Goal: Task Accomplishment & Management: Manage account settings

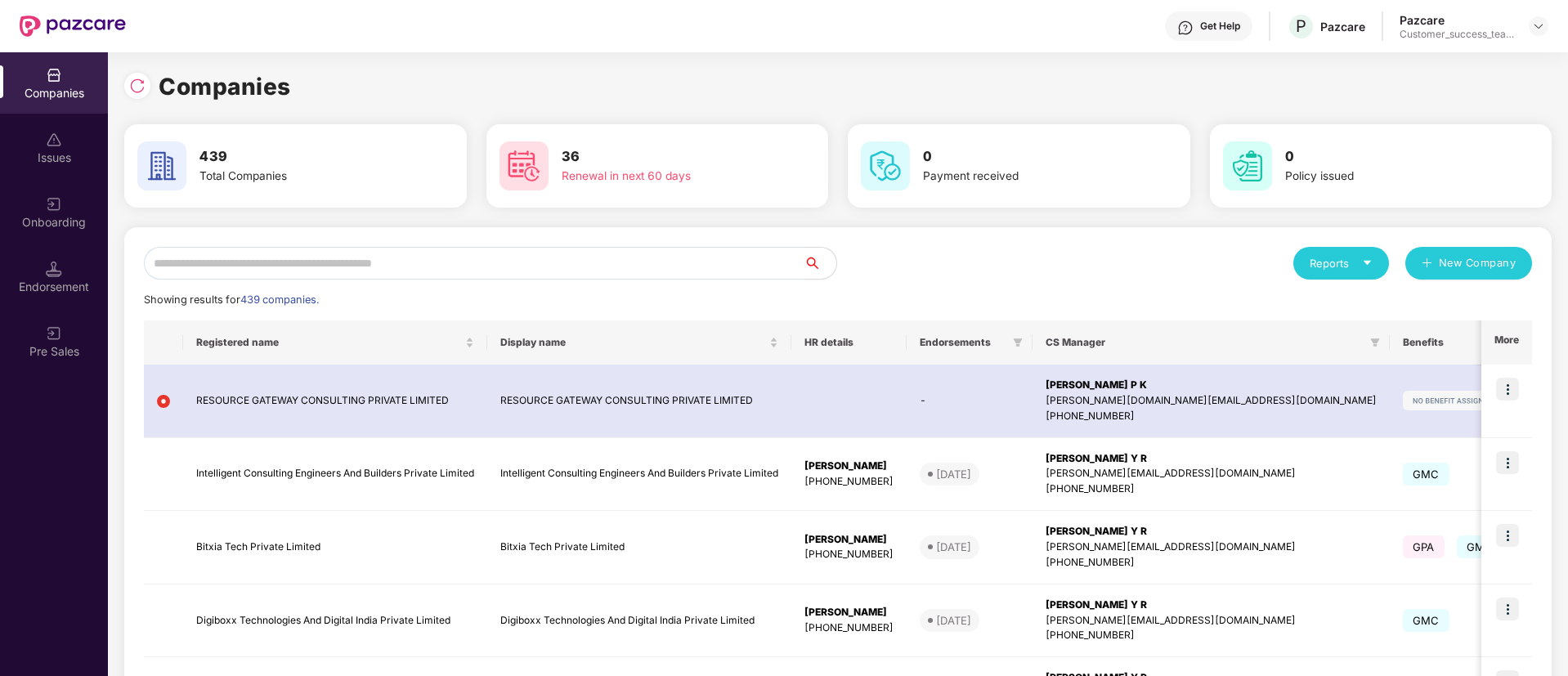
click at [473, 272] on input "text" at bounding box center [473, 263] width 660 height 32
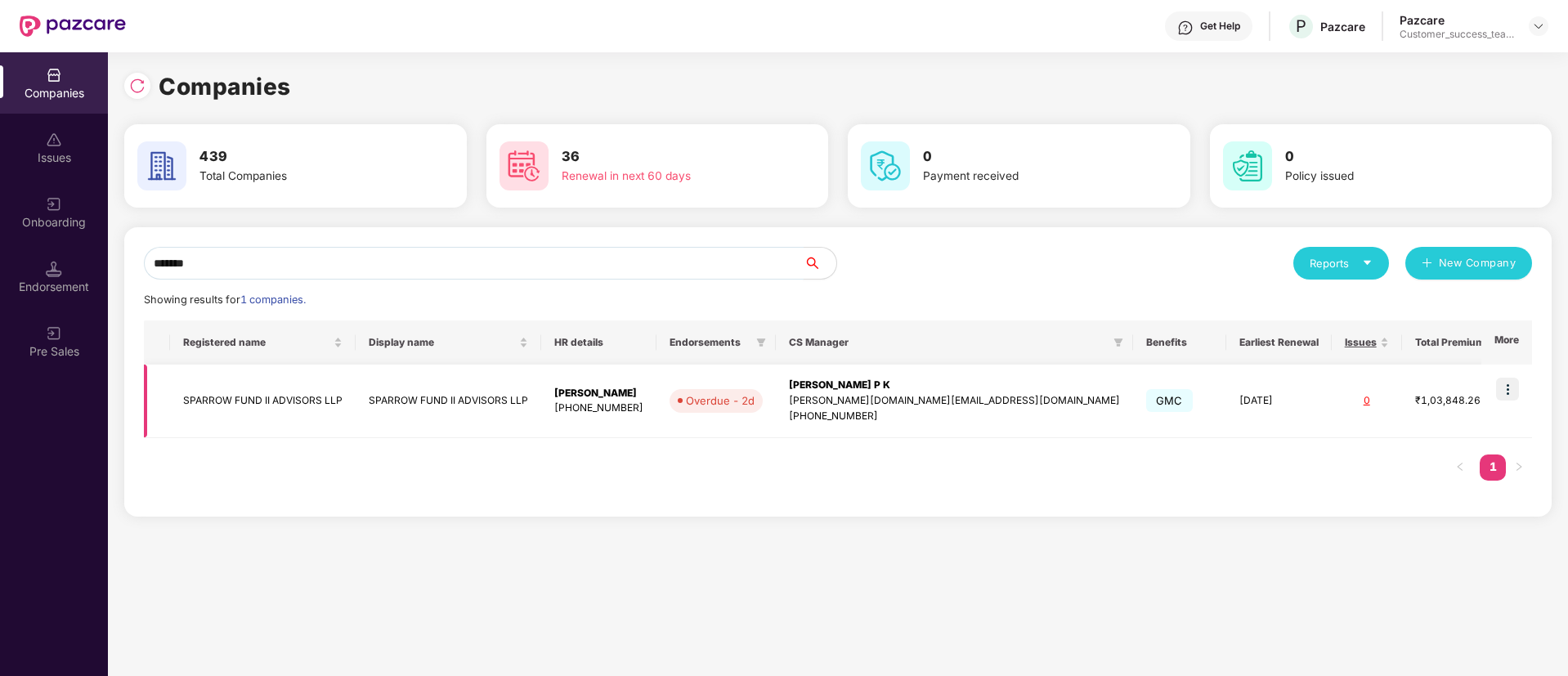
type input "*******"
click at [1503, 389] on img at bounding box center [1507, 389] width 23 height 23
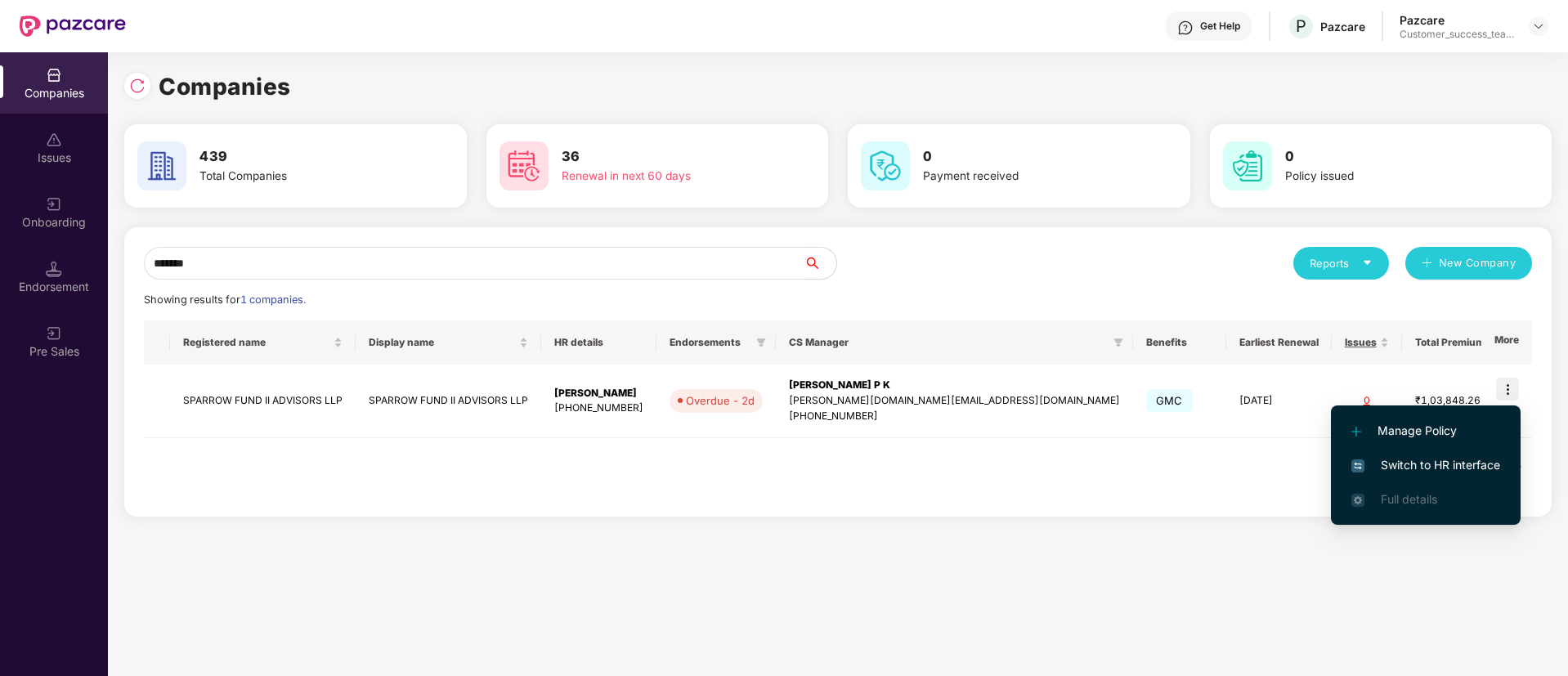
click at [1467, 469] on span "Switch to HR interface" at bounding box center [1426, 464] width 149 height 18
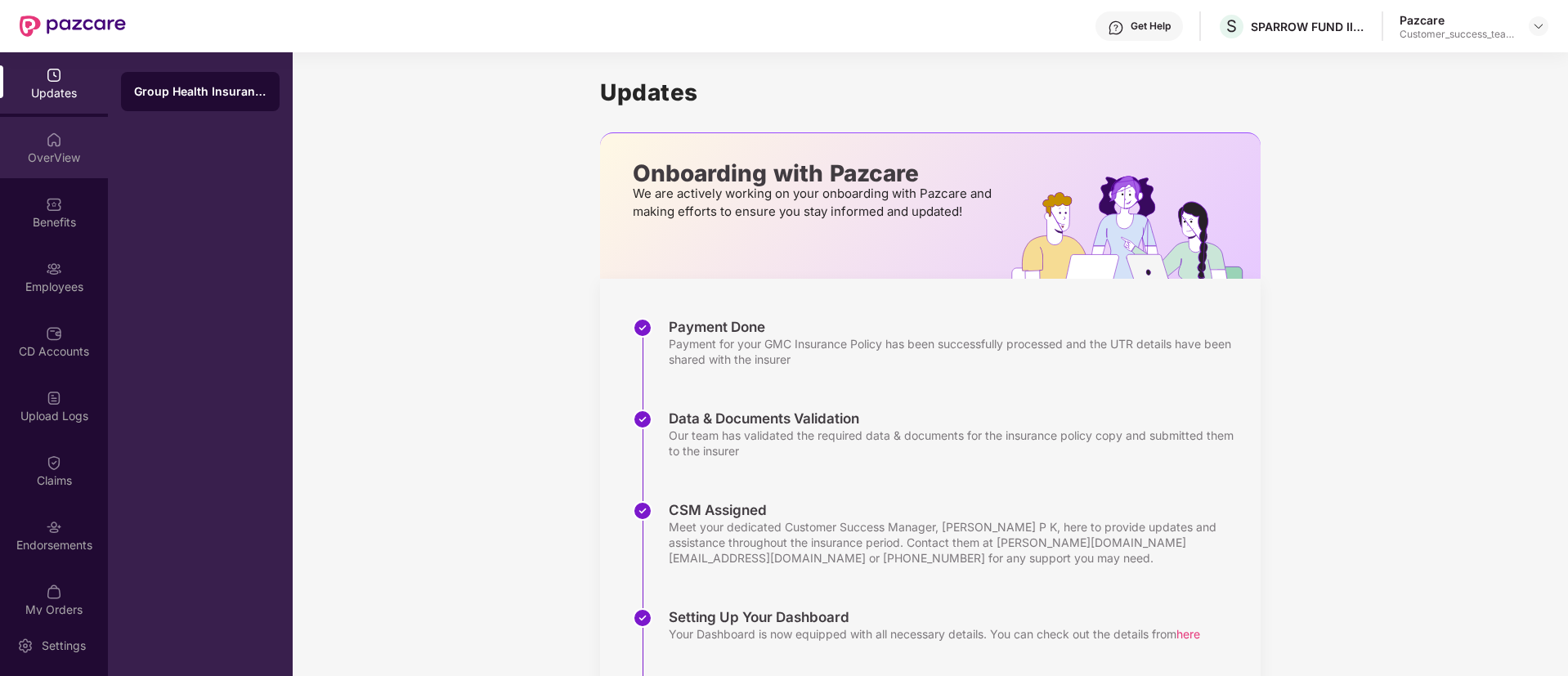
click at [45, 134] on img at bounding box center [54, 140] width 17 height 17
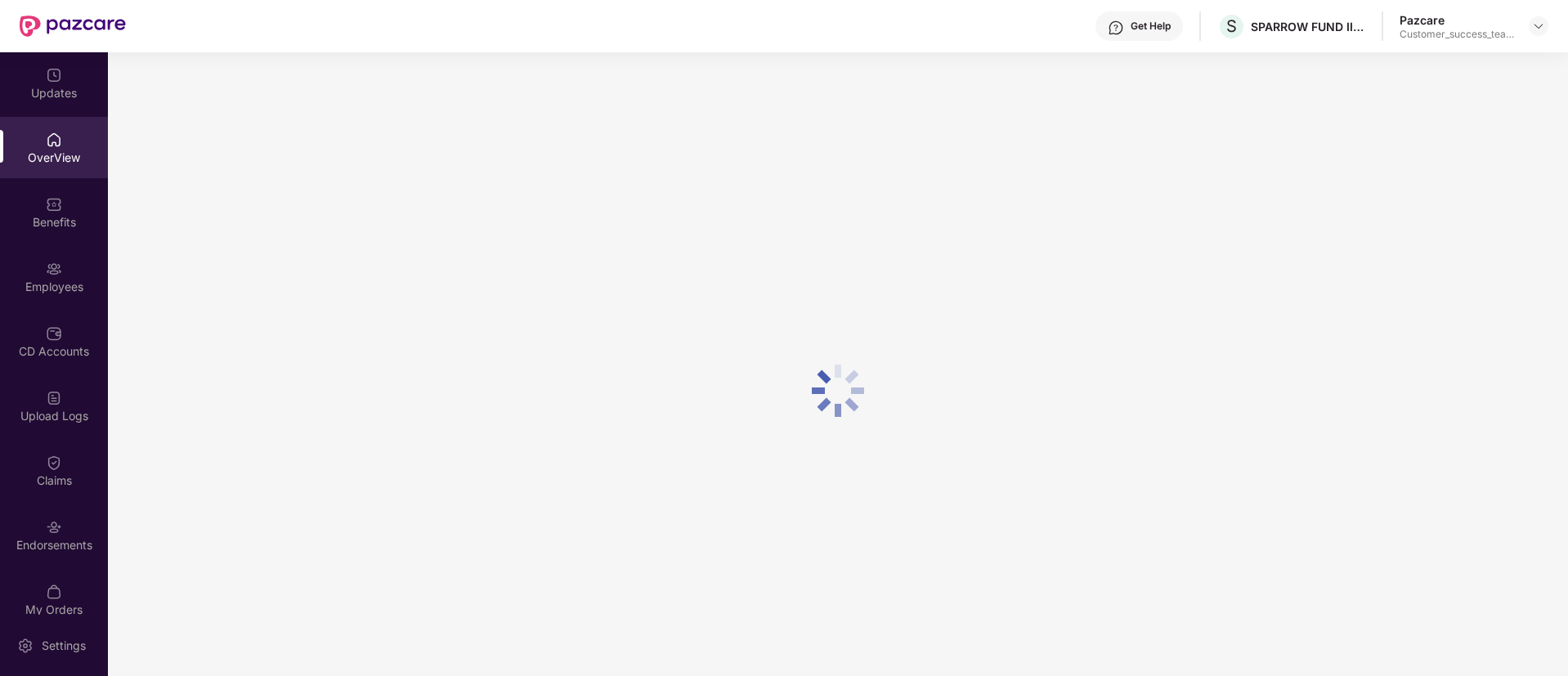
click at [60, 231] on div "Benefits" at bounding box center [54, 212] width 108 height 61
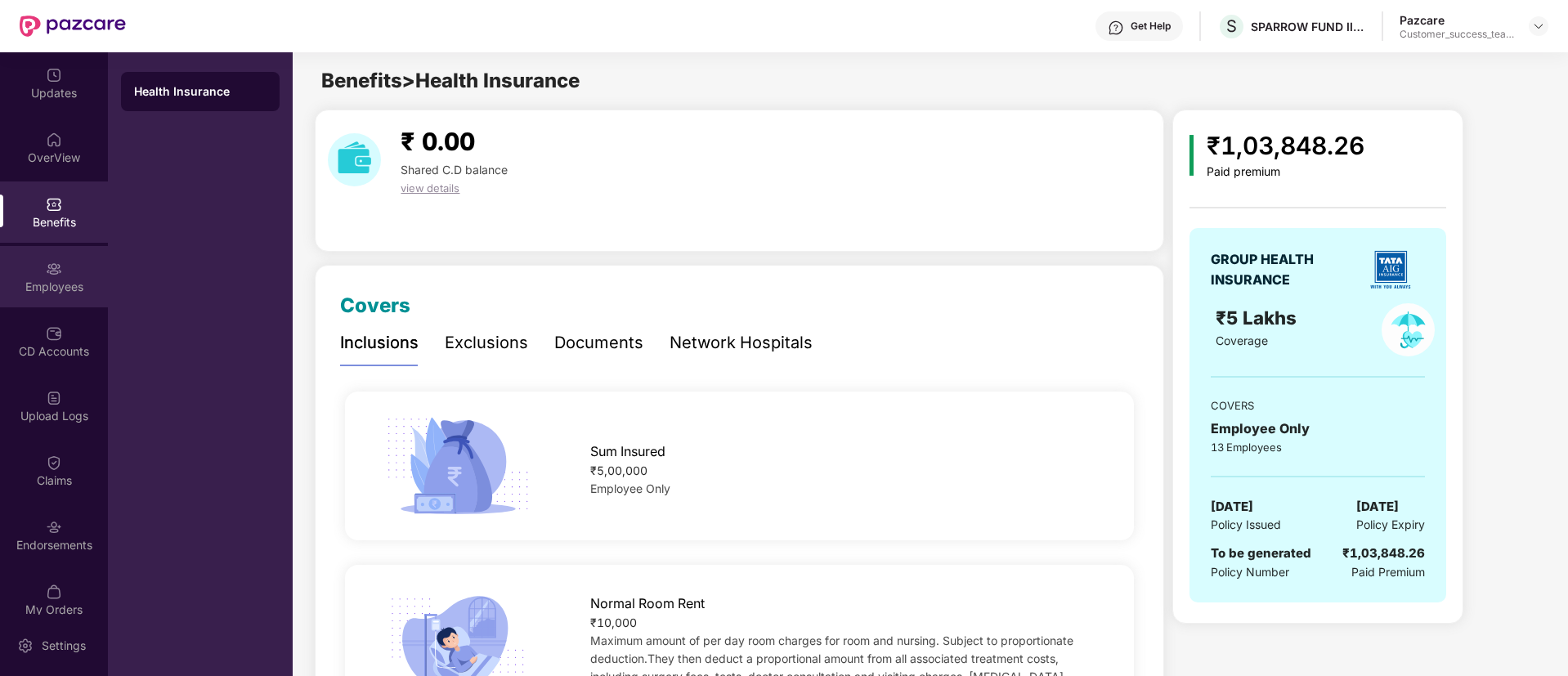
click at [24, 283] on div "Employees" at bounding box center [54, 287] width 108 height 17
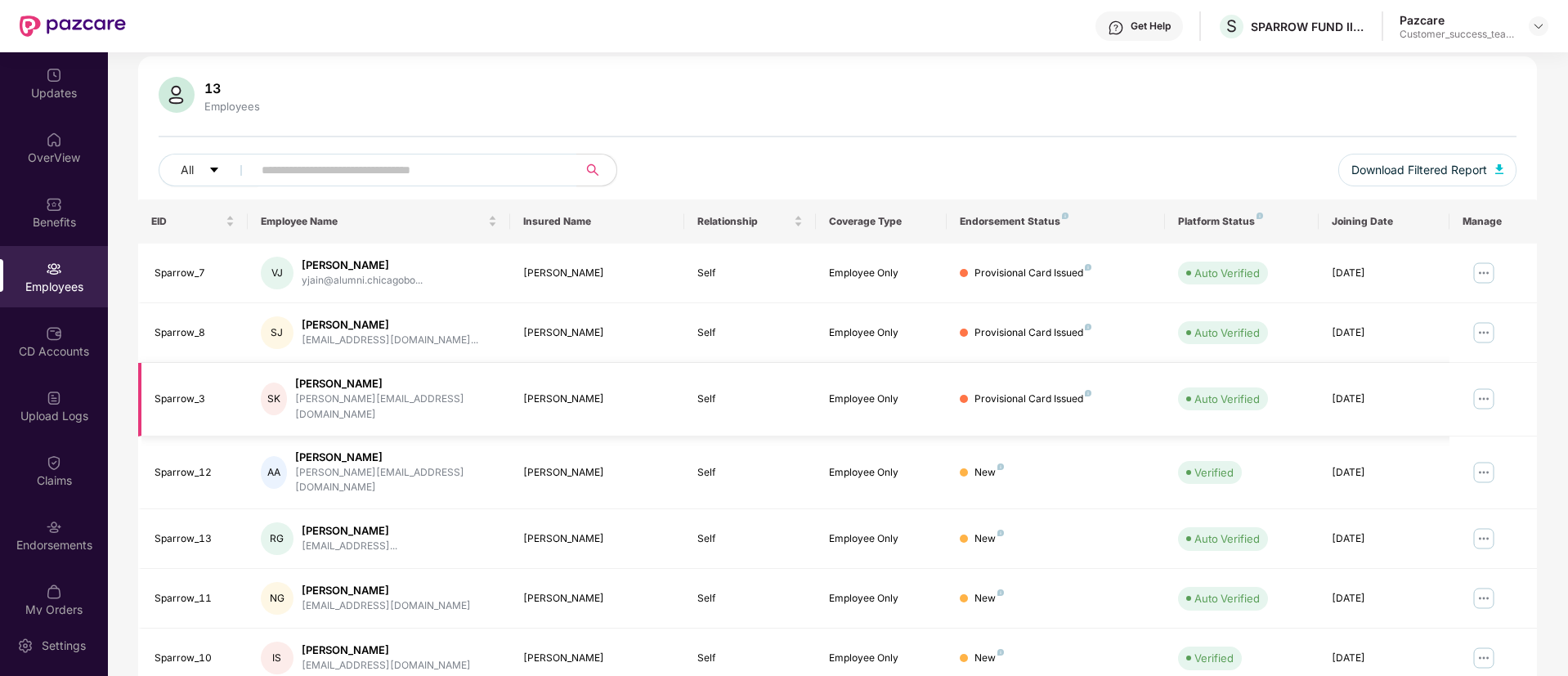
scroll to position [245, 0]
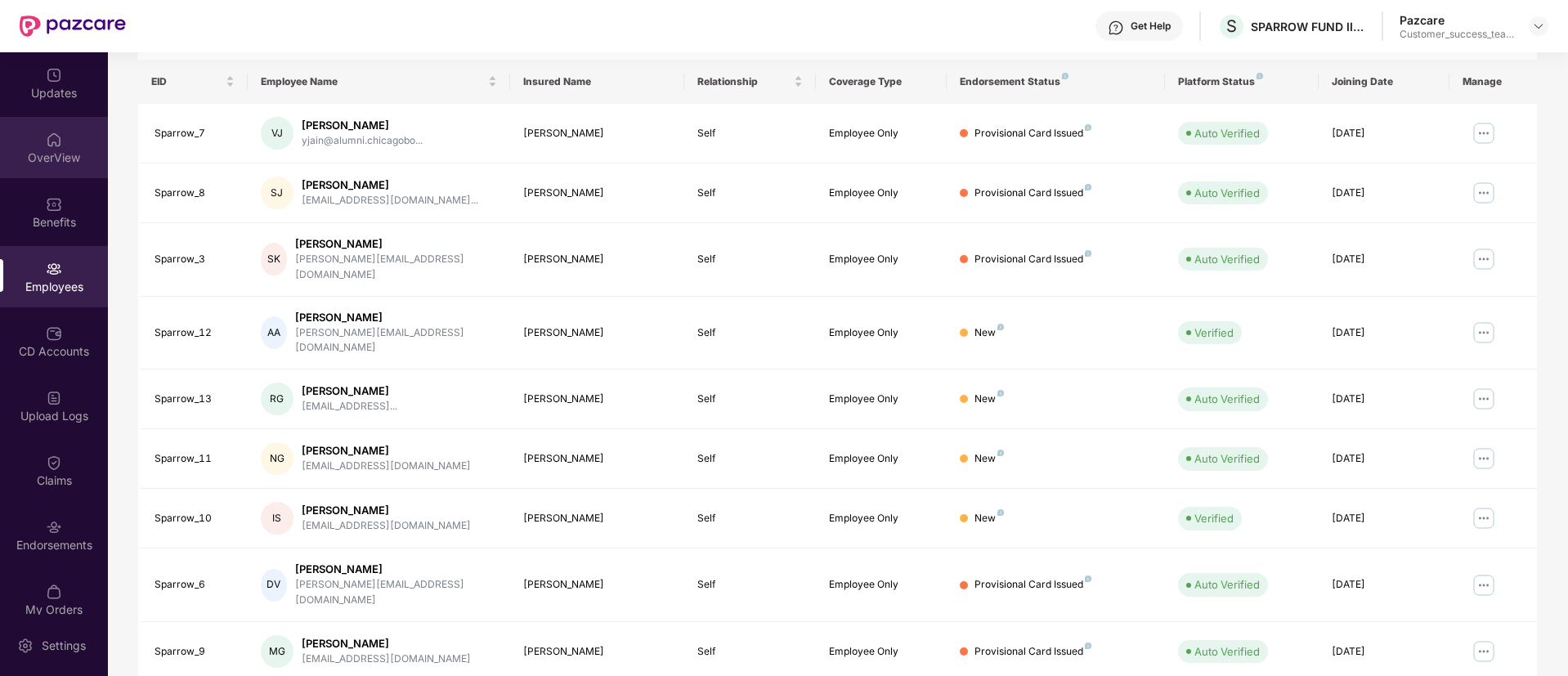
click at [63, 157] on div "OverView" at bounding box center [54, 158] width 108 height 17
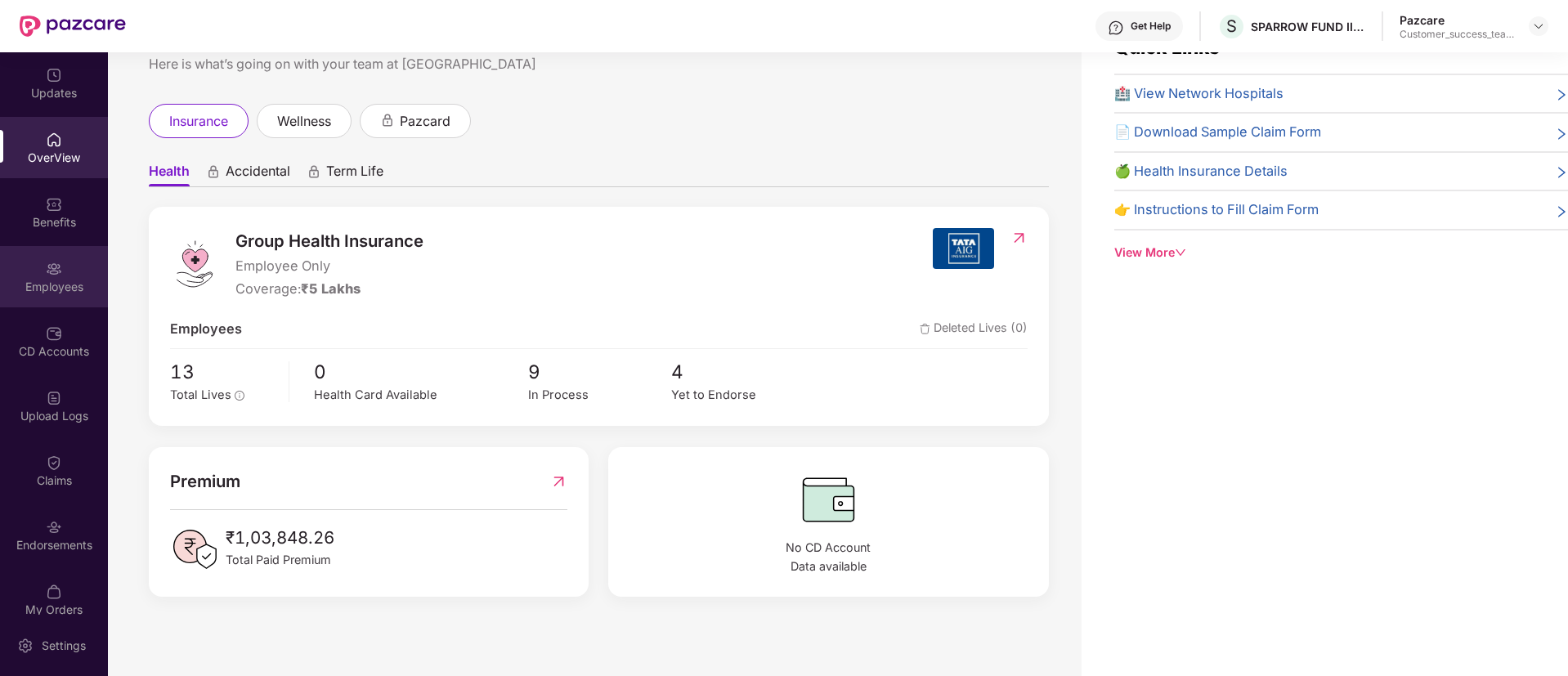
click at [46, 291] on div "Employees" at bounding box center [54, 287] width 108 height 17
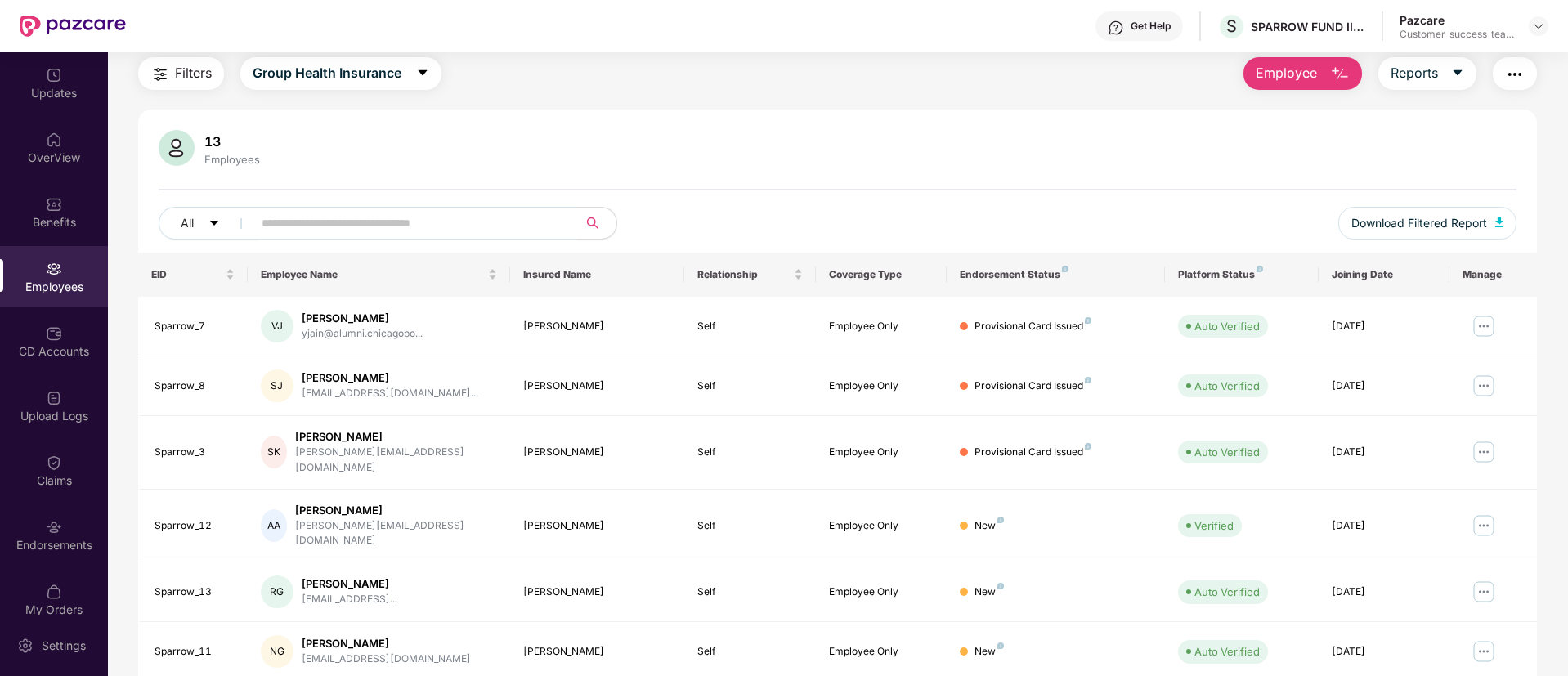
scroll to position [245, 0]
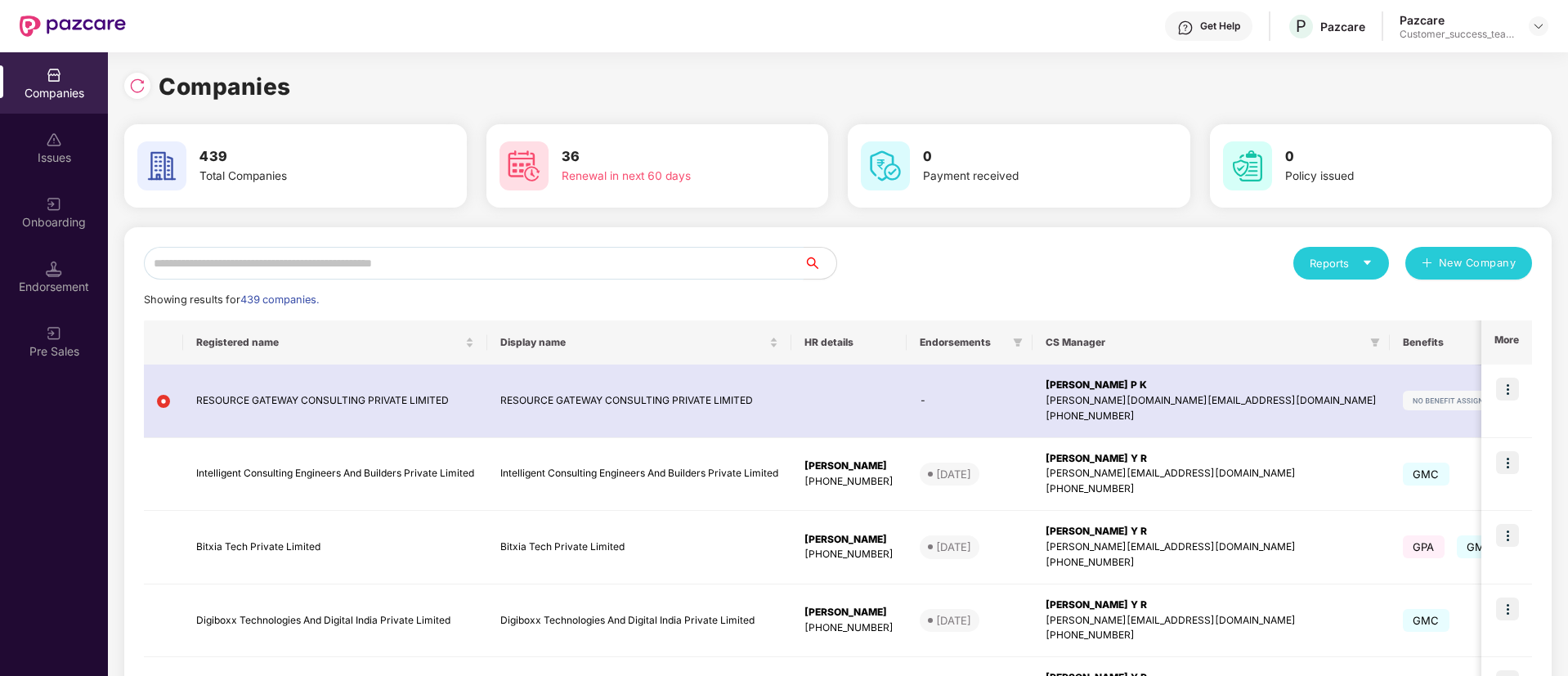
click at [439, 266] on input "text" at bounding box center [473, 263] width 660 height 32
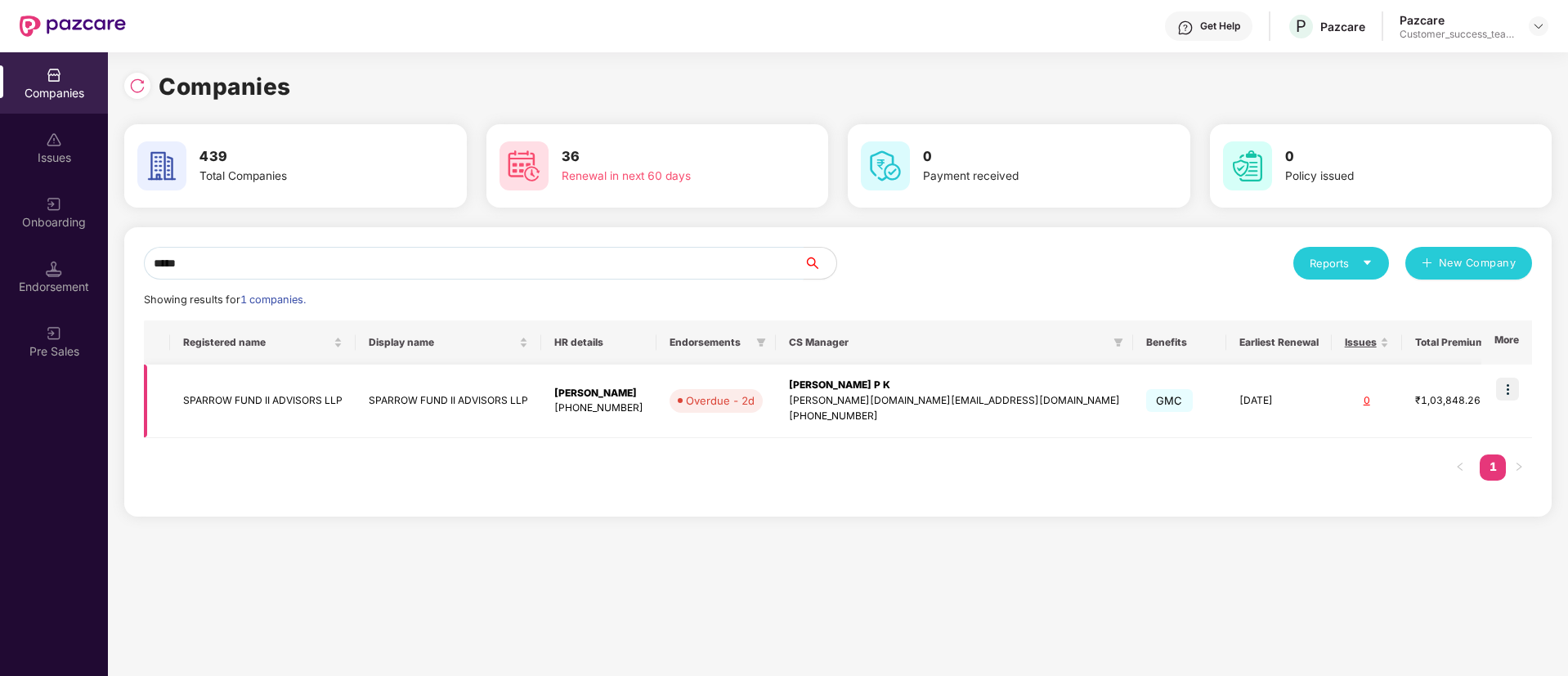
type input "*****"
click at [616, 395] on div "[PERSON_NAME]" at bounding box center [599, 394] width 89 height 16
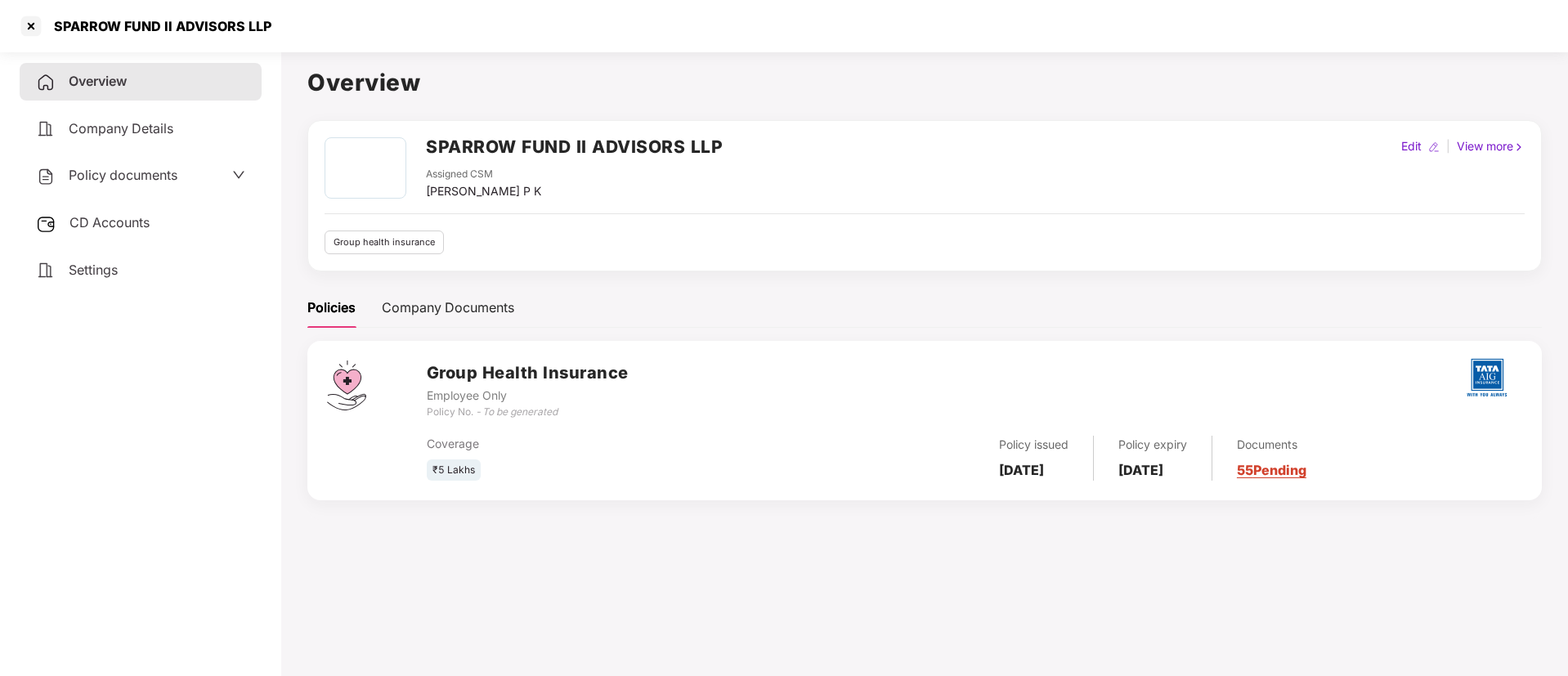
click at [225, 168] on div "Policy documents" at bounding box center [140, 176] width 209 height 21
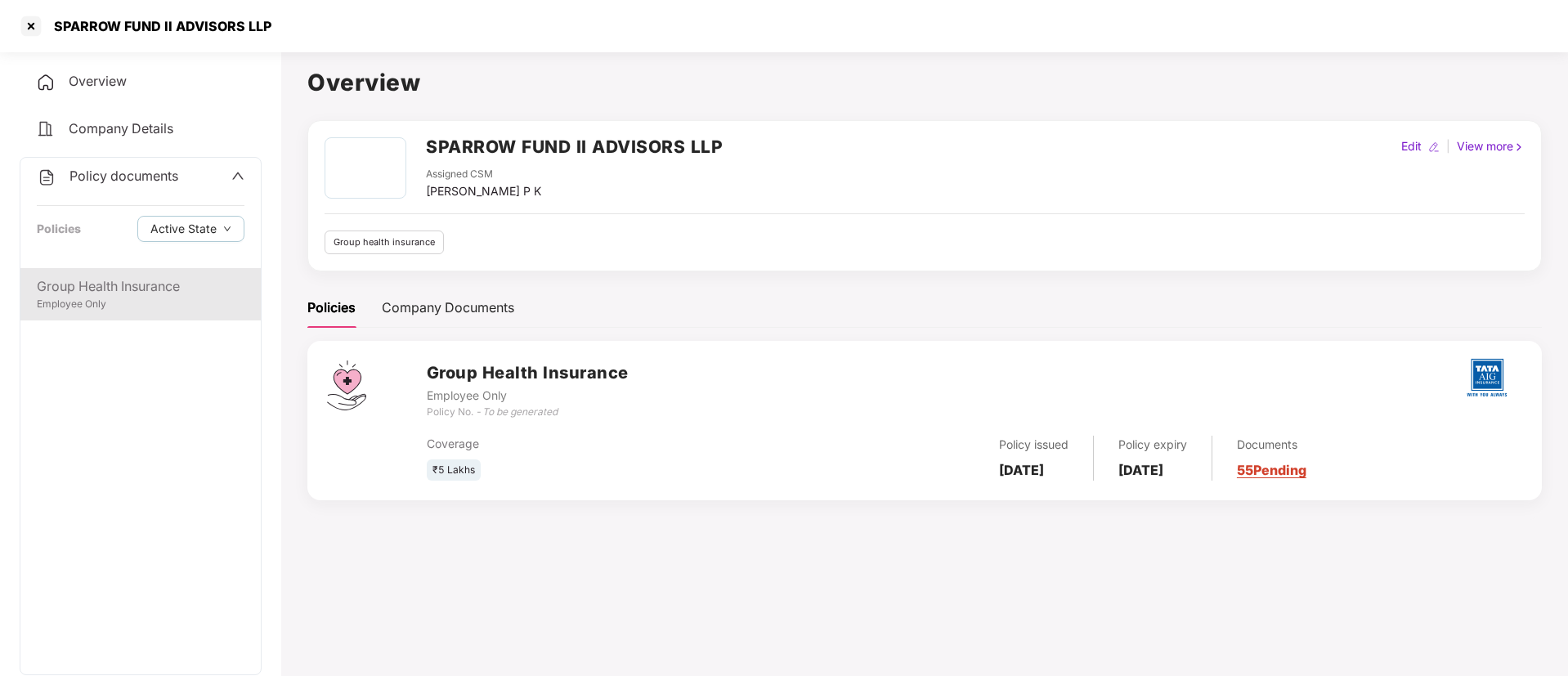
click at [196, 291] on div "Group Health Insurance" at bounding box center [141, 287] width 208 height 20
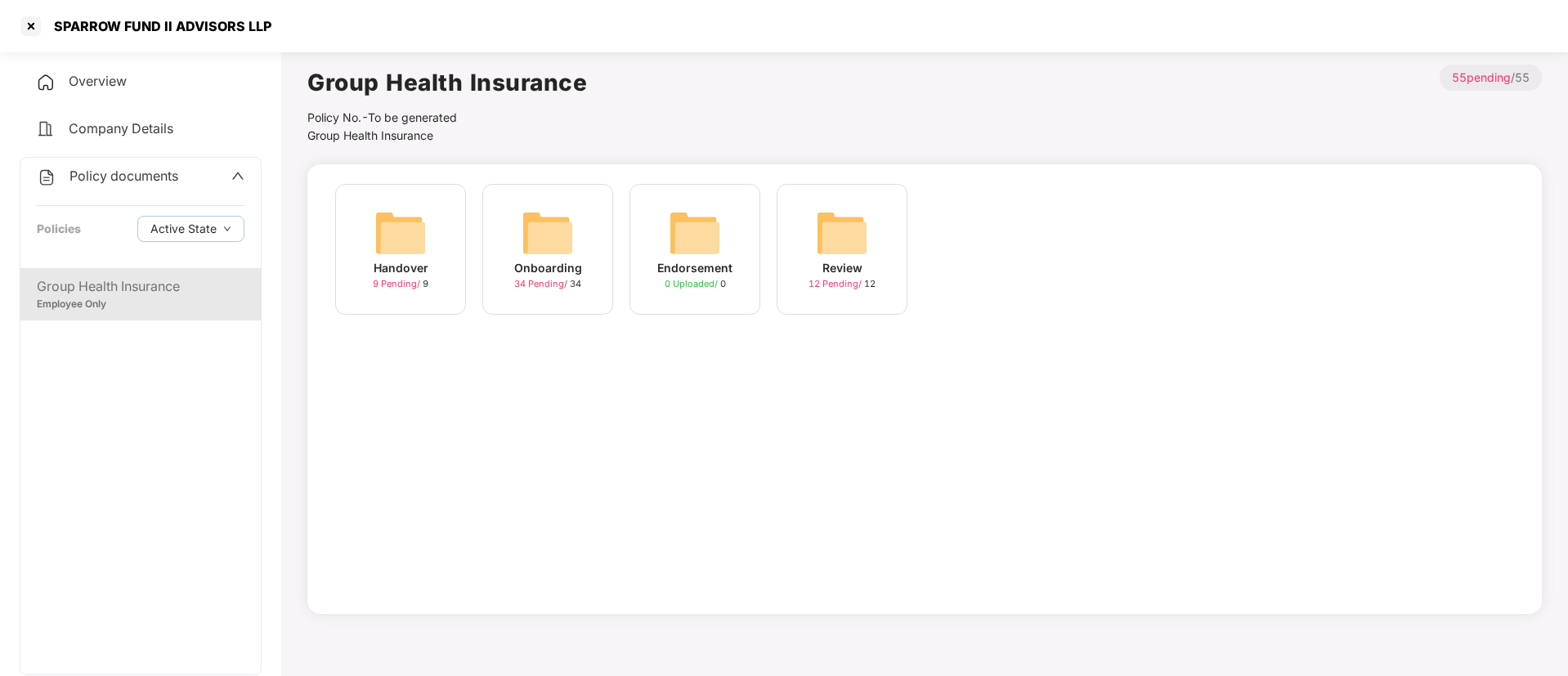
click at [525, 285] on span "34 Pending /" at bounding box center [542, 283] width 56 height 11
click at [394, 286] on span "9 Pending /" at bounding box center [398, 283] width 50 height 11
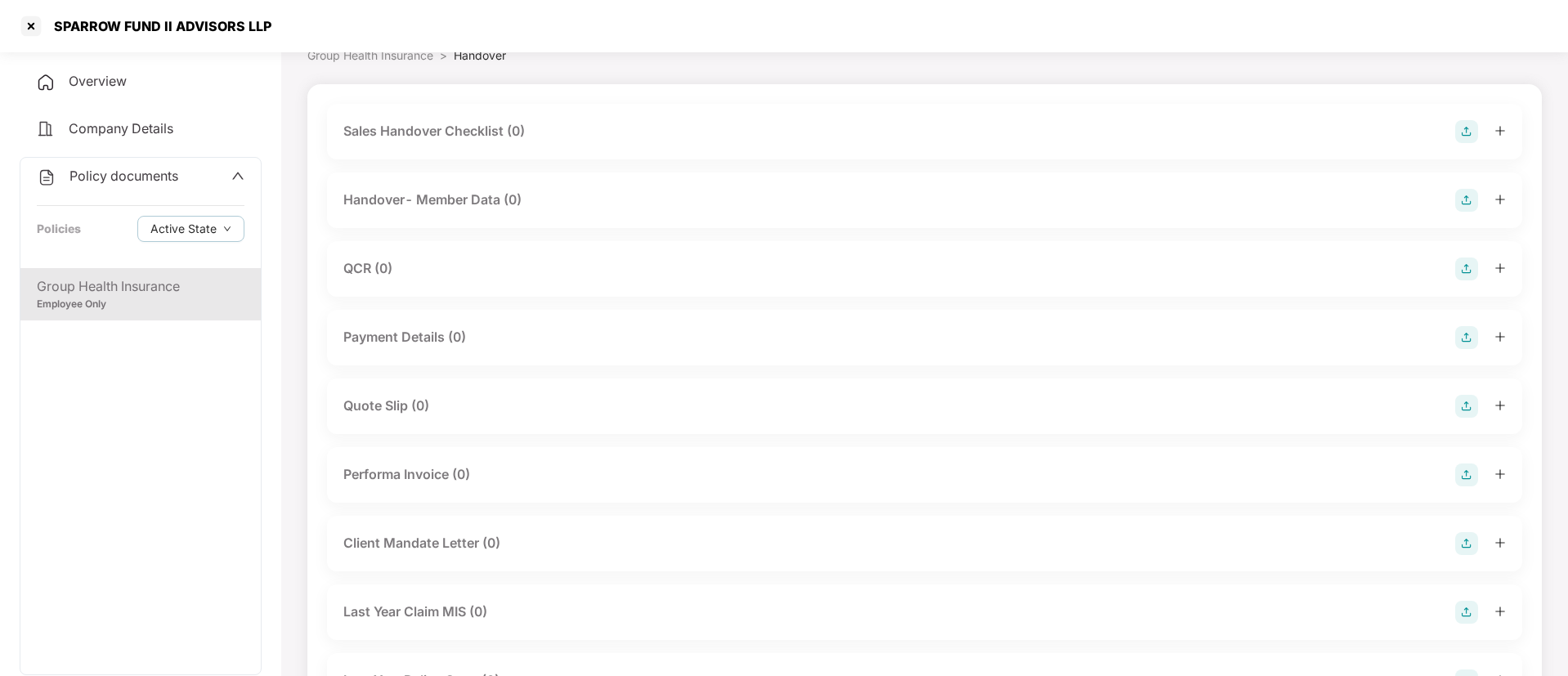
scroll to position [43, 0]
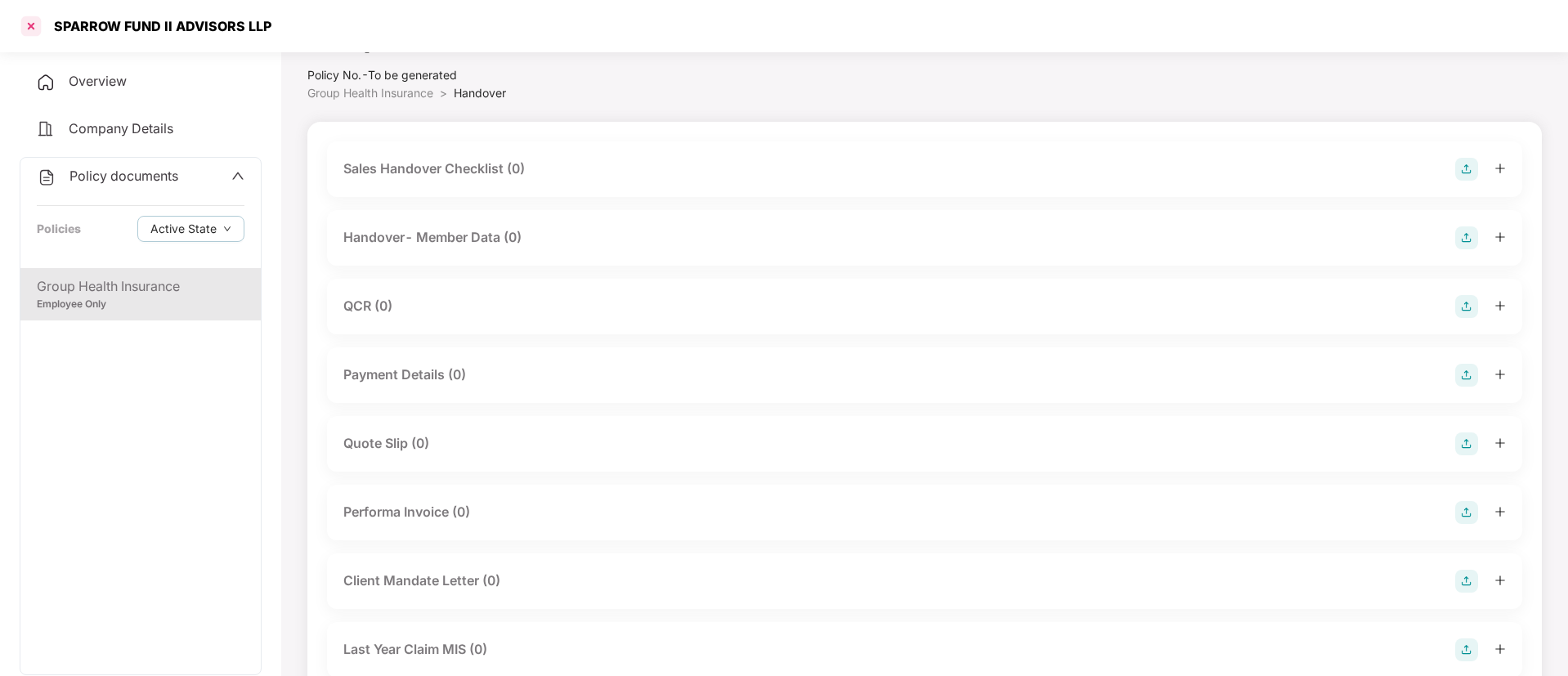
click at [31, 25] on div at bounding box center [31, 26] width 26 height 26
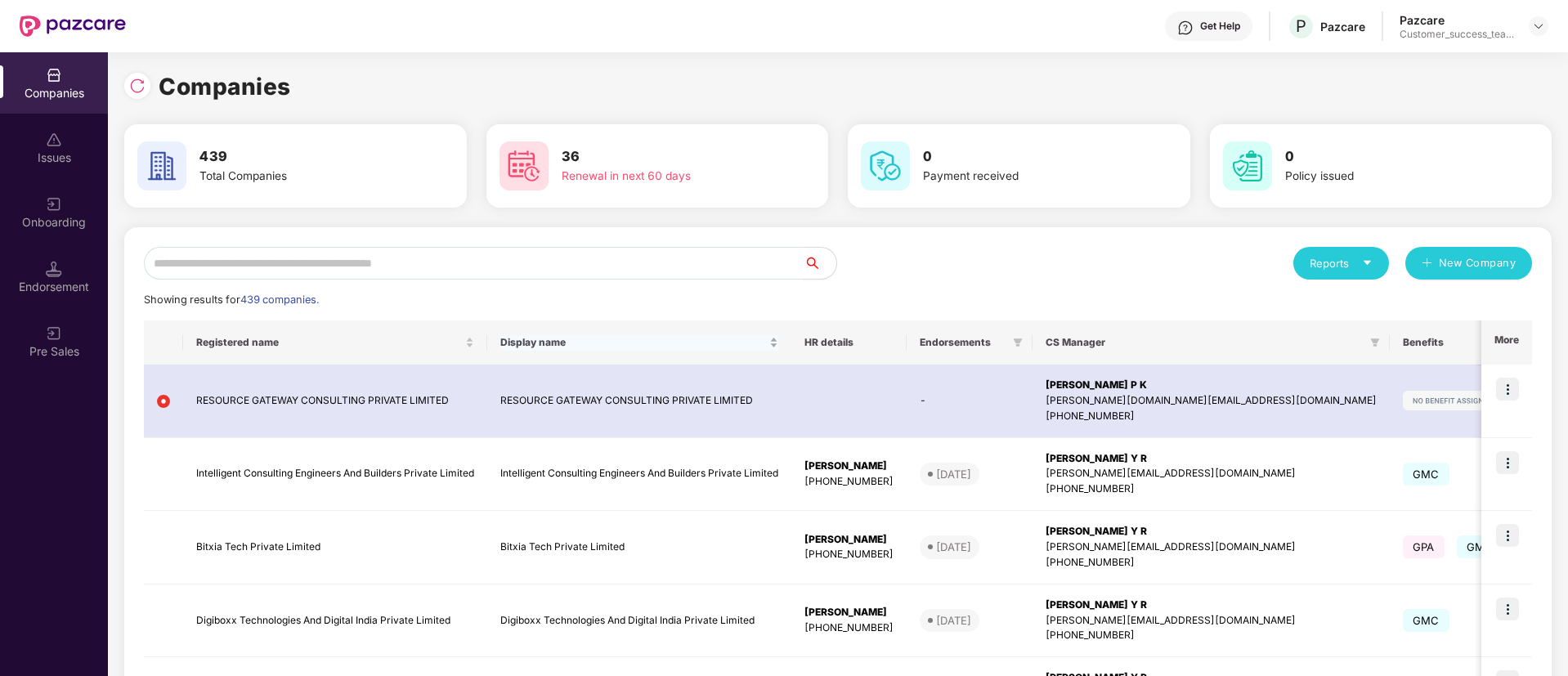
scroll to position [0, 0]
click at [533, 255] on input "text" at bounding box center [473, 263] width 660 height 32
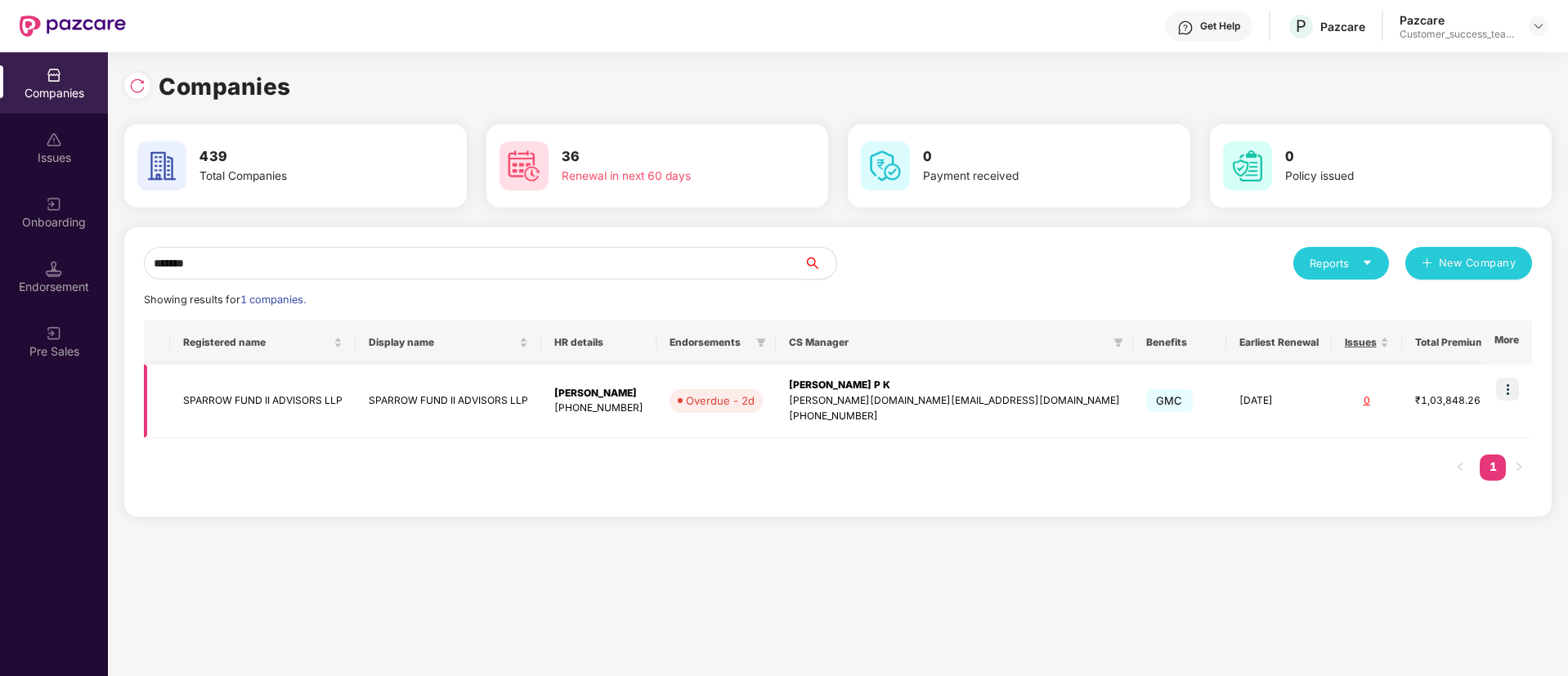
type input "*******"
click at [1510, 391] on img at bounding box center [1507, 389] width 23 height 23
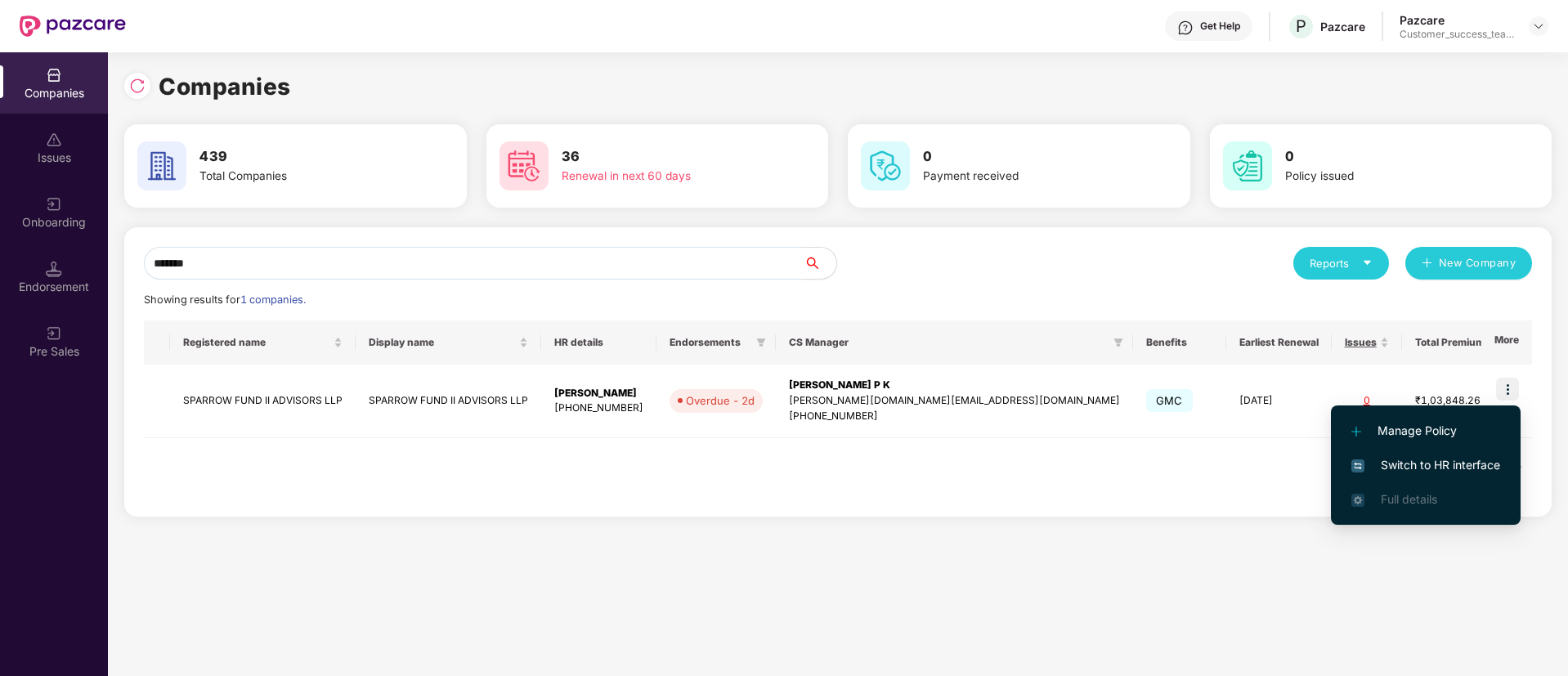
click at [1501, 466] on li "Switch to HR interface" at bounding box center [1426, 465] width 189 height 34
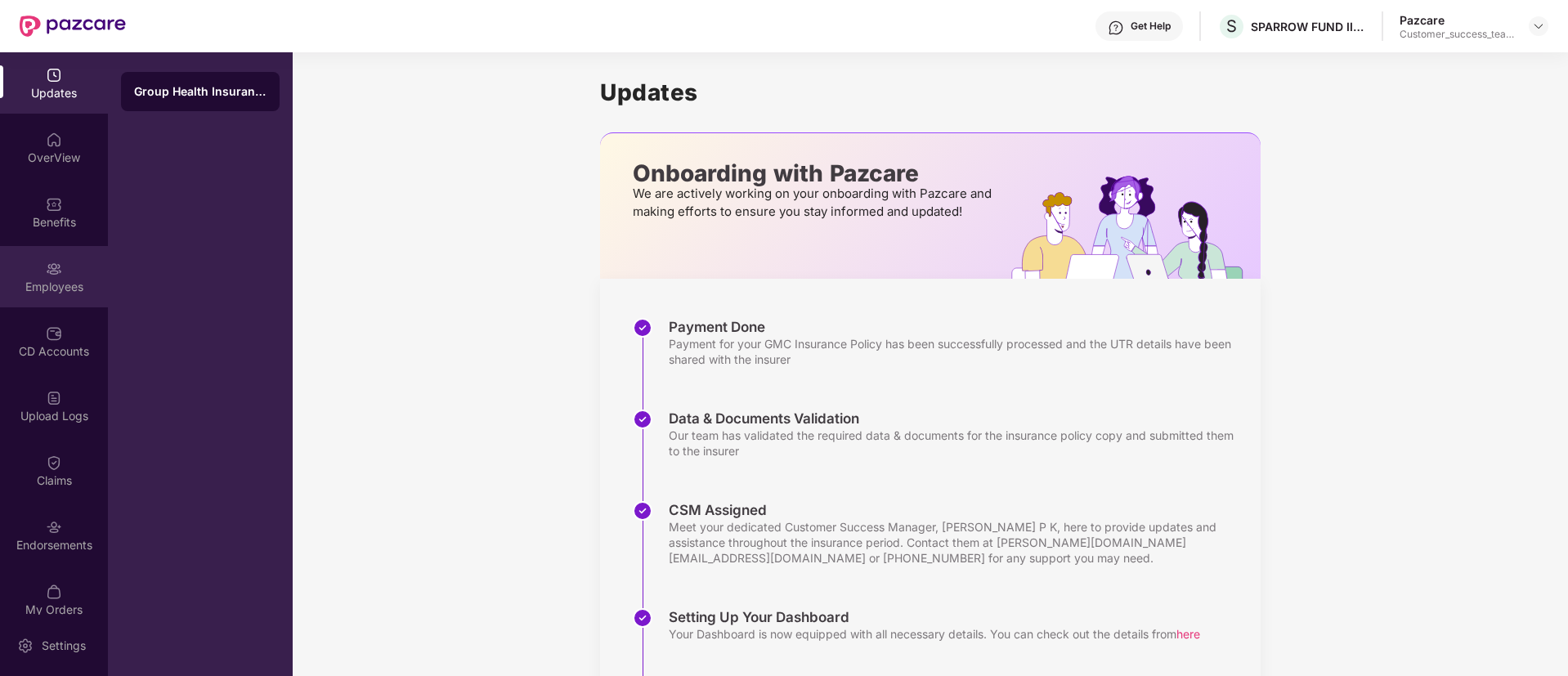
click at [65, 280] on div "Employees" at bounding box center [54, 287] width 108 height 17
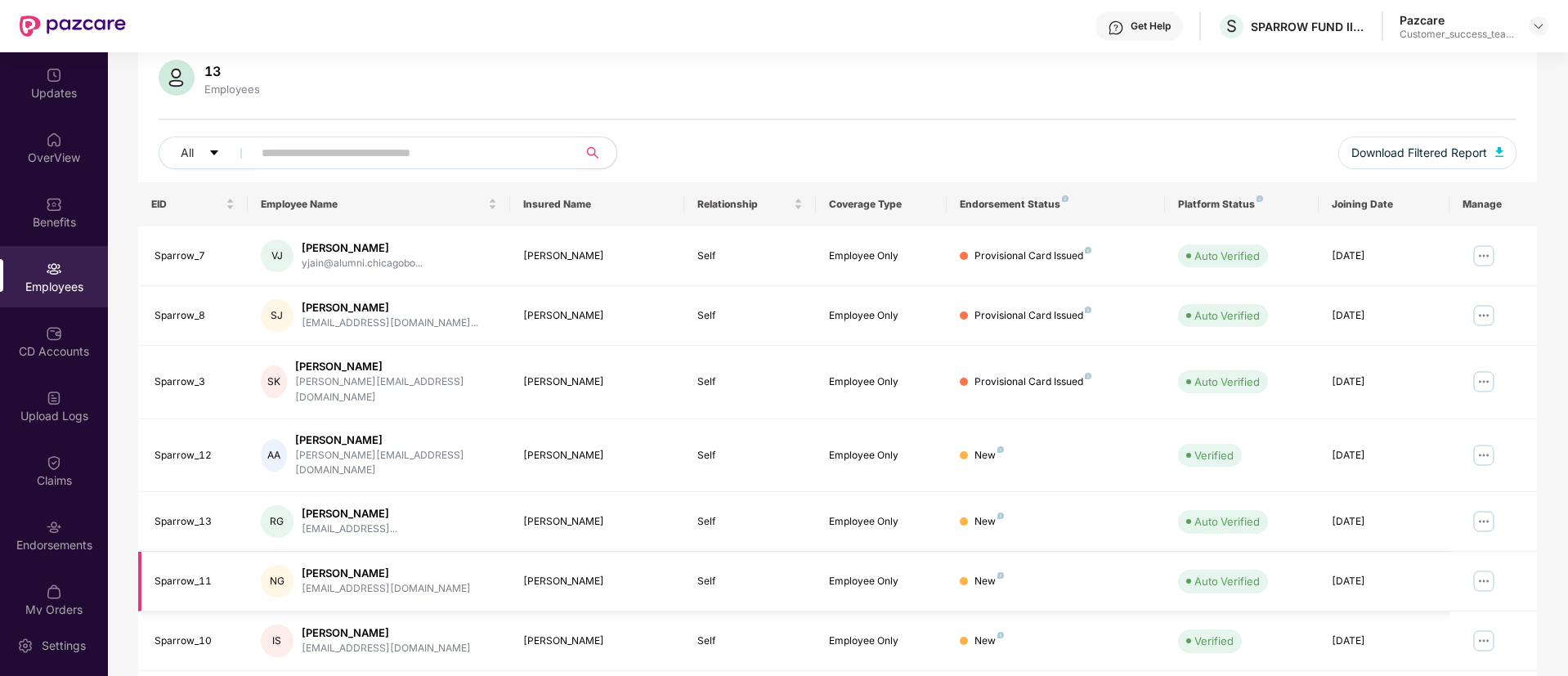
scroll to position [245, 0]
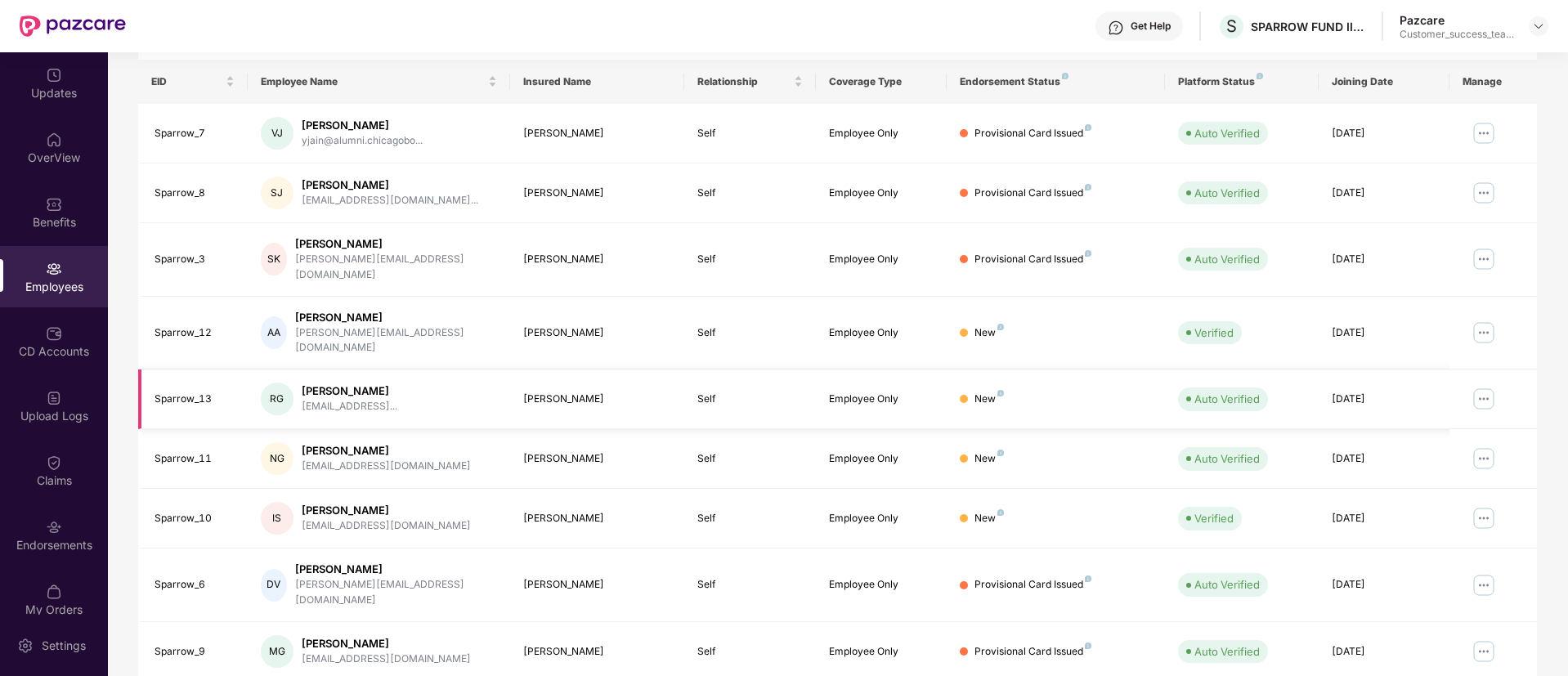
click at [1487, 386] on img at bounding box center [1484, 399] width 26 height 26
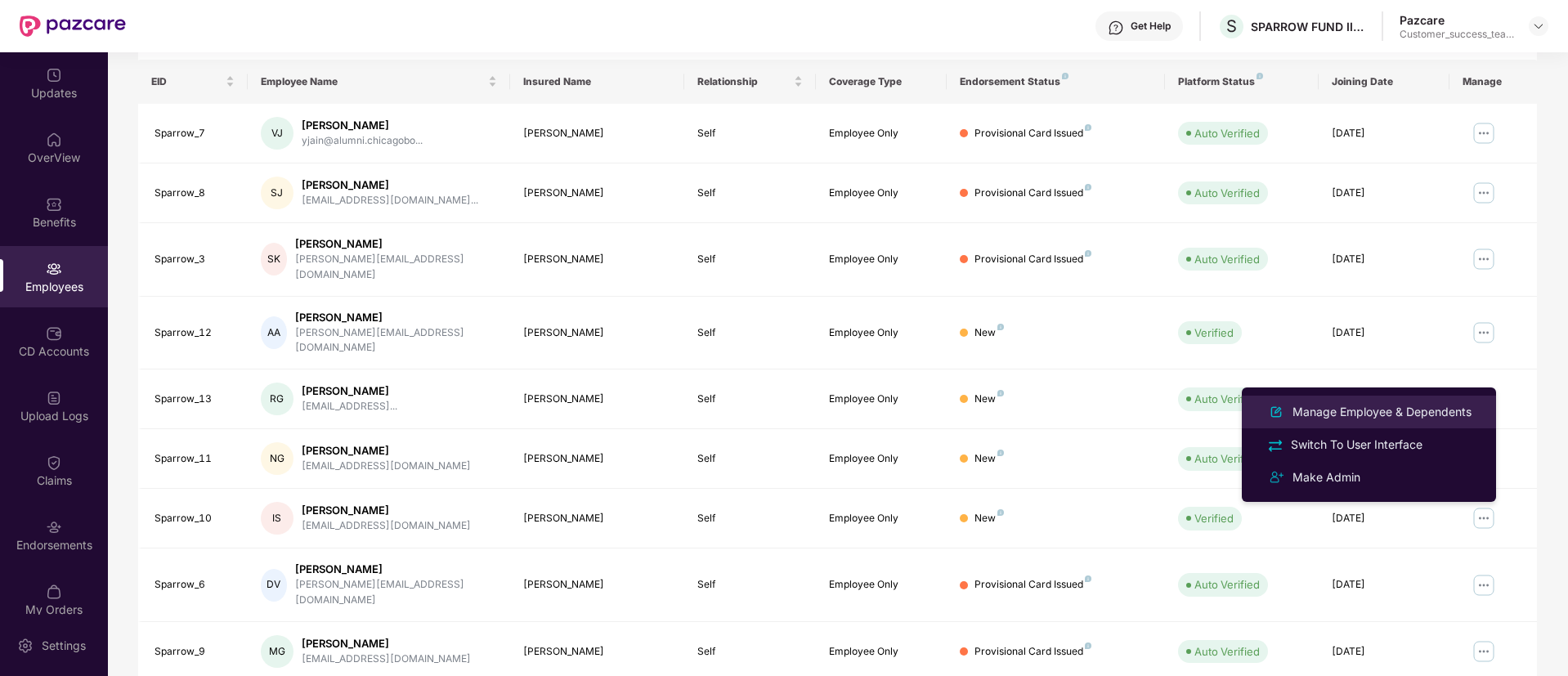
click at [1447, 417] on div "Manage Employee & Dependents" at bounding box center [1382, 411] width 186 height 18
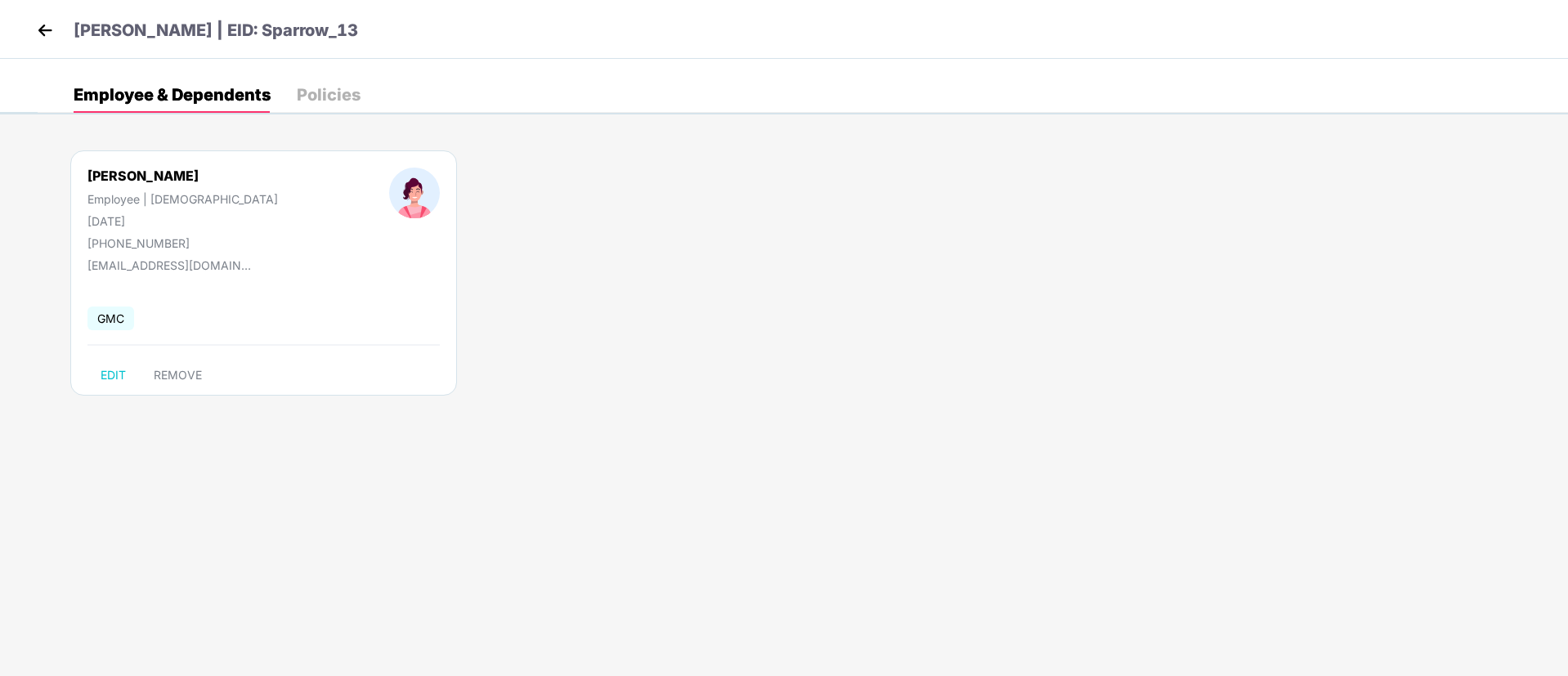
click at [47, 22] on img at bounding box center [45, 30] width 24 height 24
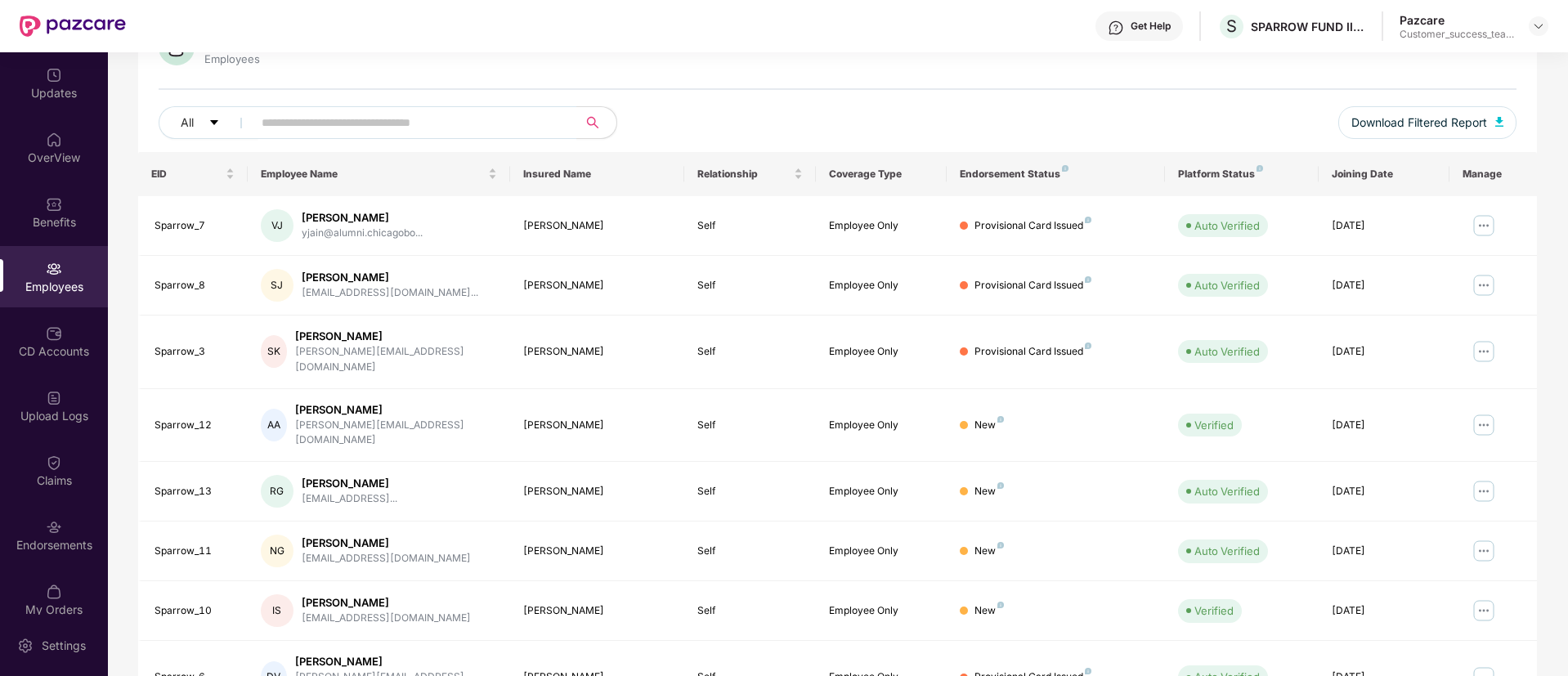
scroll to position [0, 0]
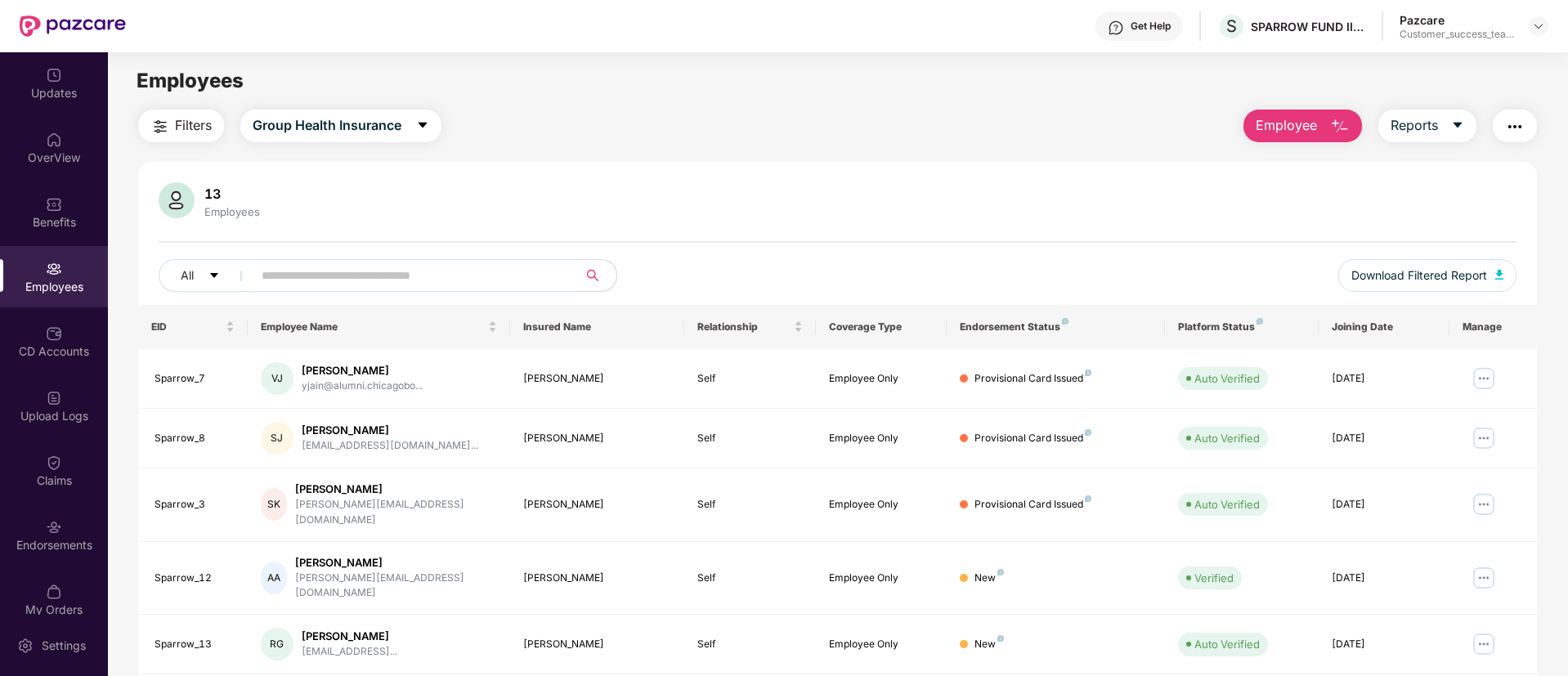
click at [449, 279] on input "text" at bounding box center [408, 276] width 293 height 24
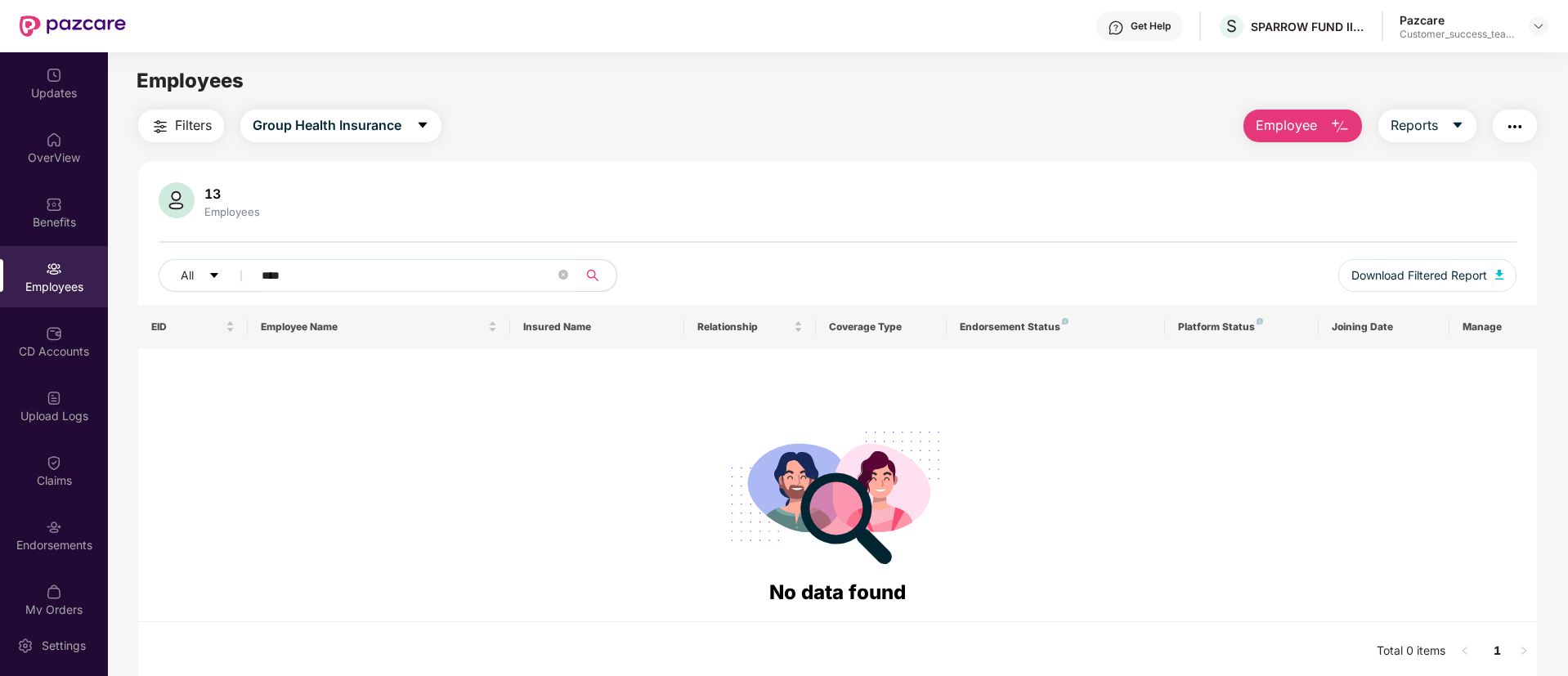
type input "*****"
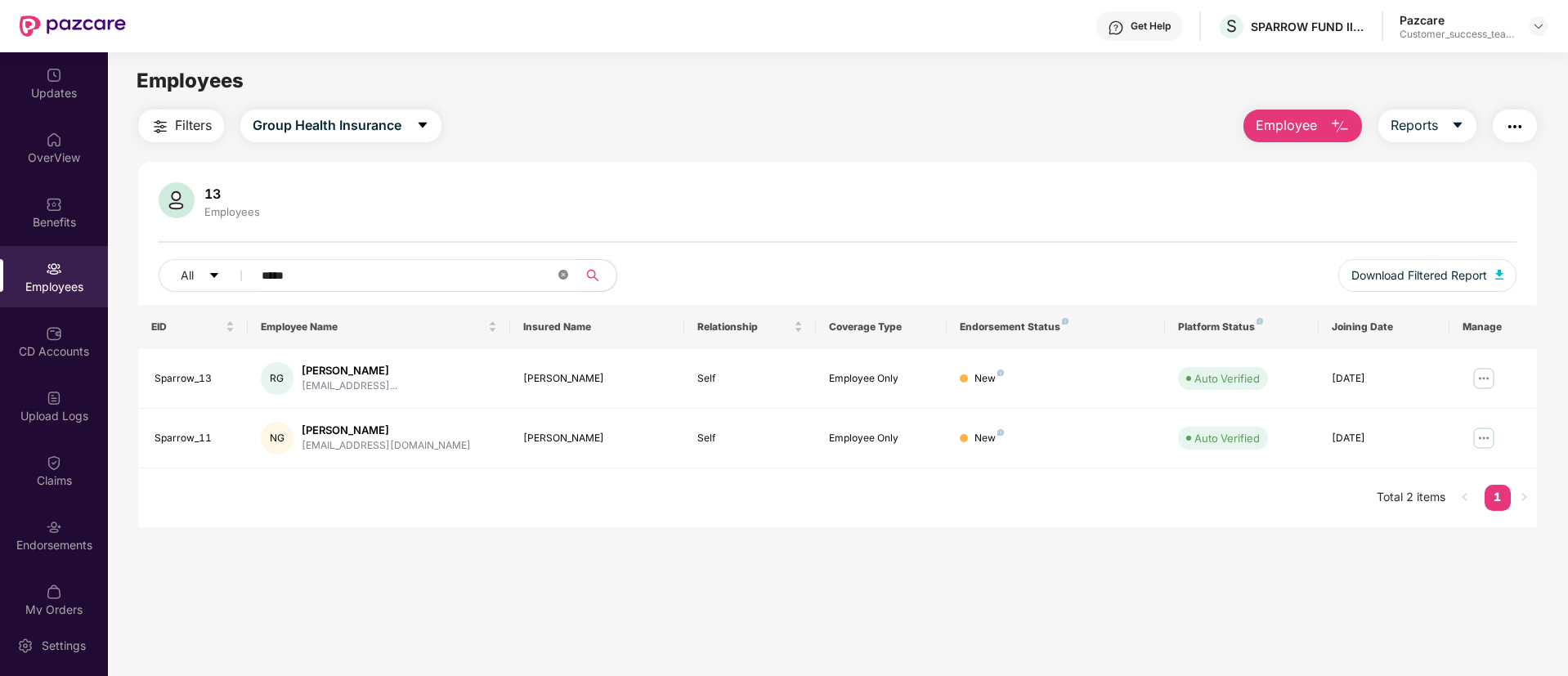
click at [564, 276] on icon "close-circle" at bounding box center [563, 275] width 10 height 10
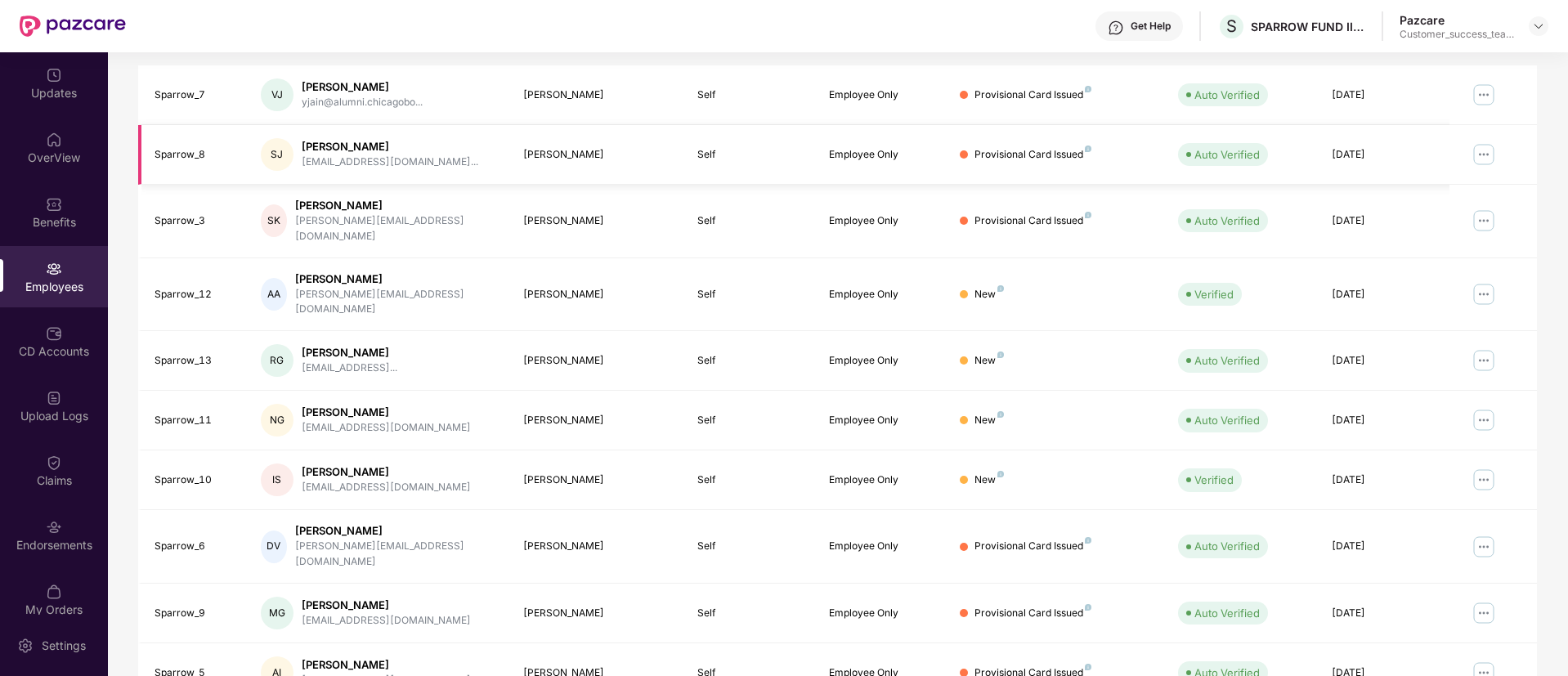
scroll to position [329, 0]
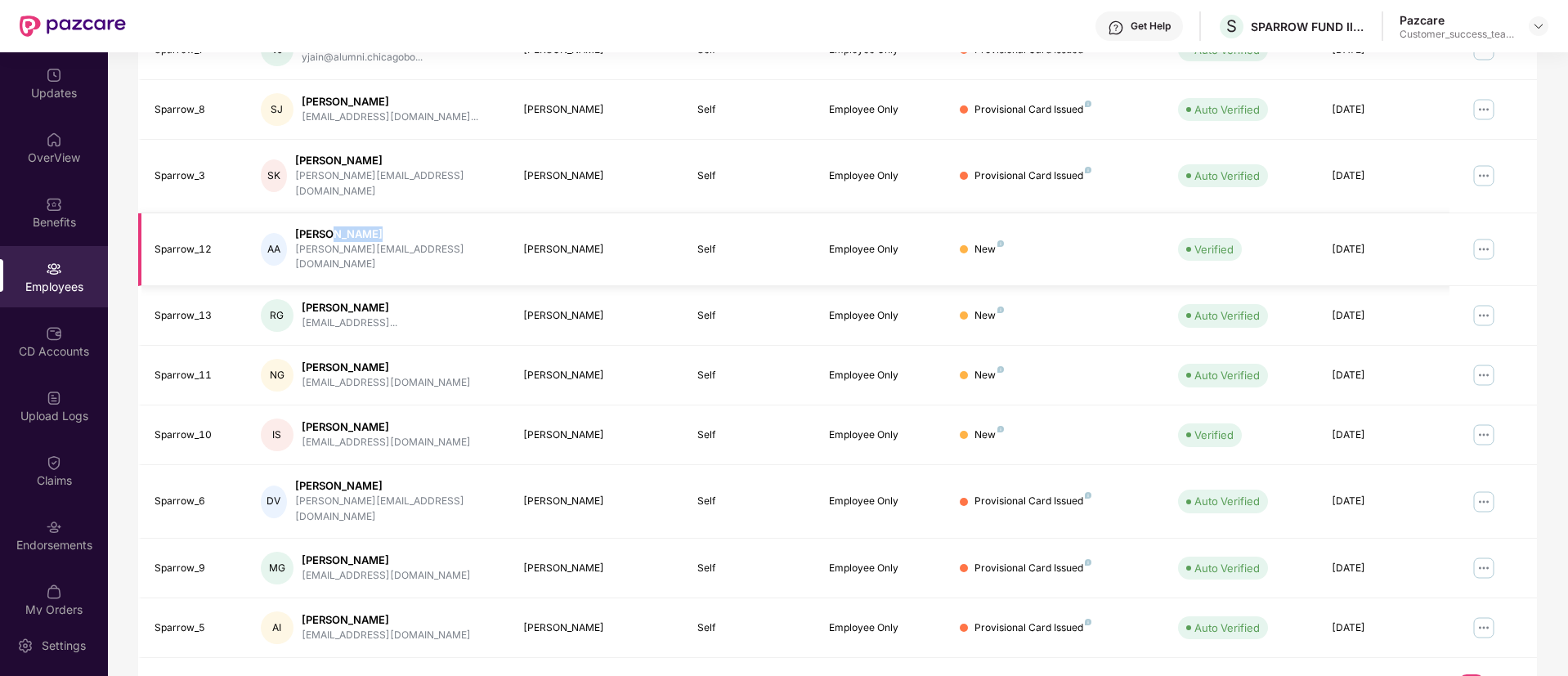
drag, startPoint x: 332, startPoint y: 223, endPoint x: 380, endPoint y: 215, distance: 48.7
click at [380, 227] on div "[PERSON_NAME]" at bounding box center [396, 234] width 202 height 16
copy div "Agrawal"
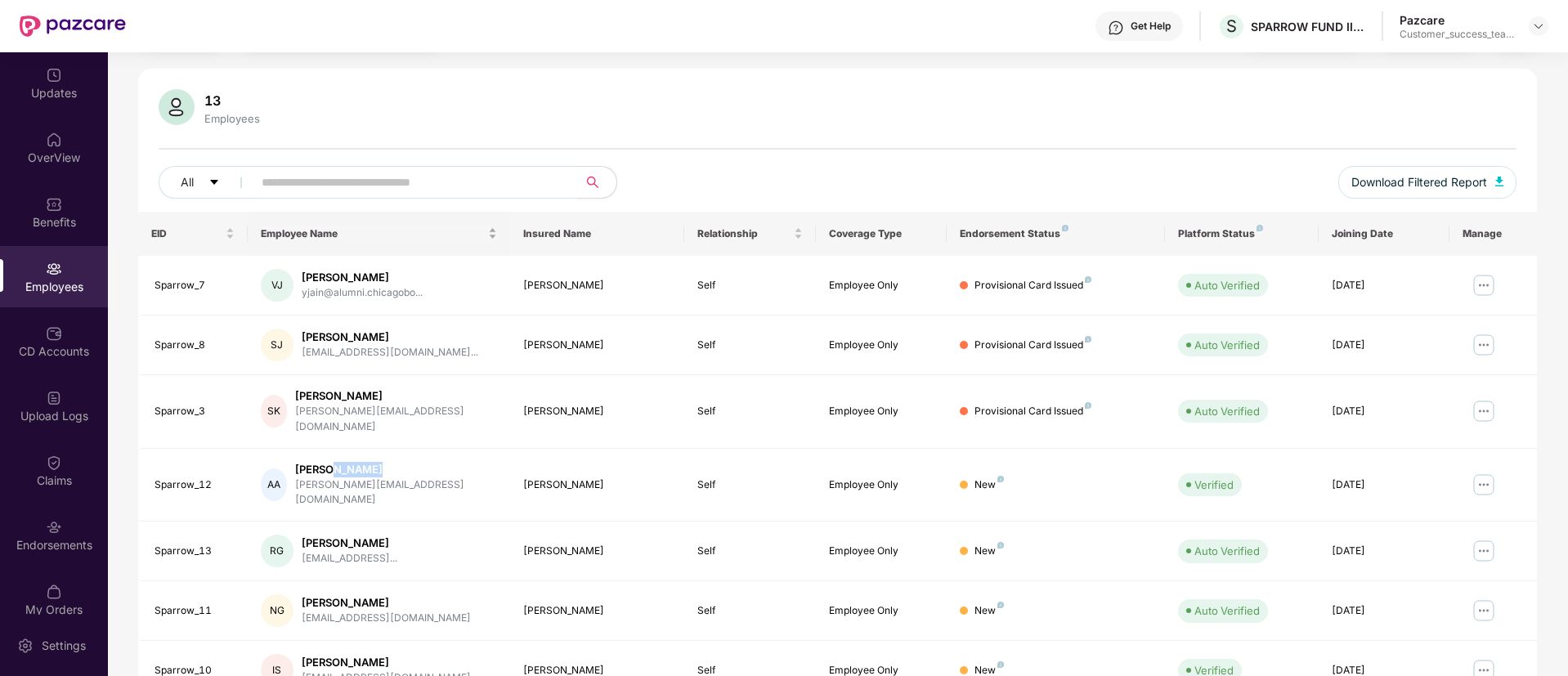
scroll to position [0, 0]
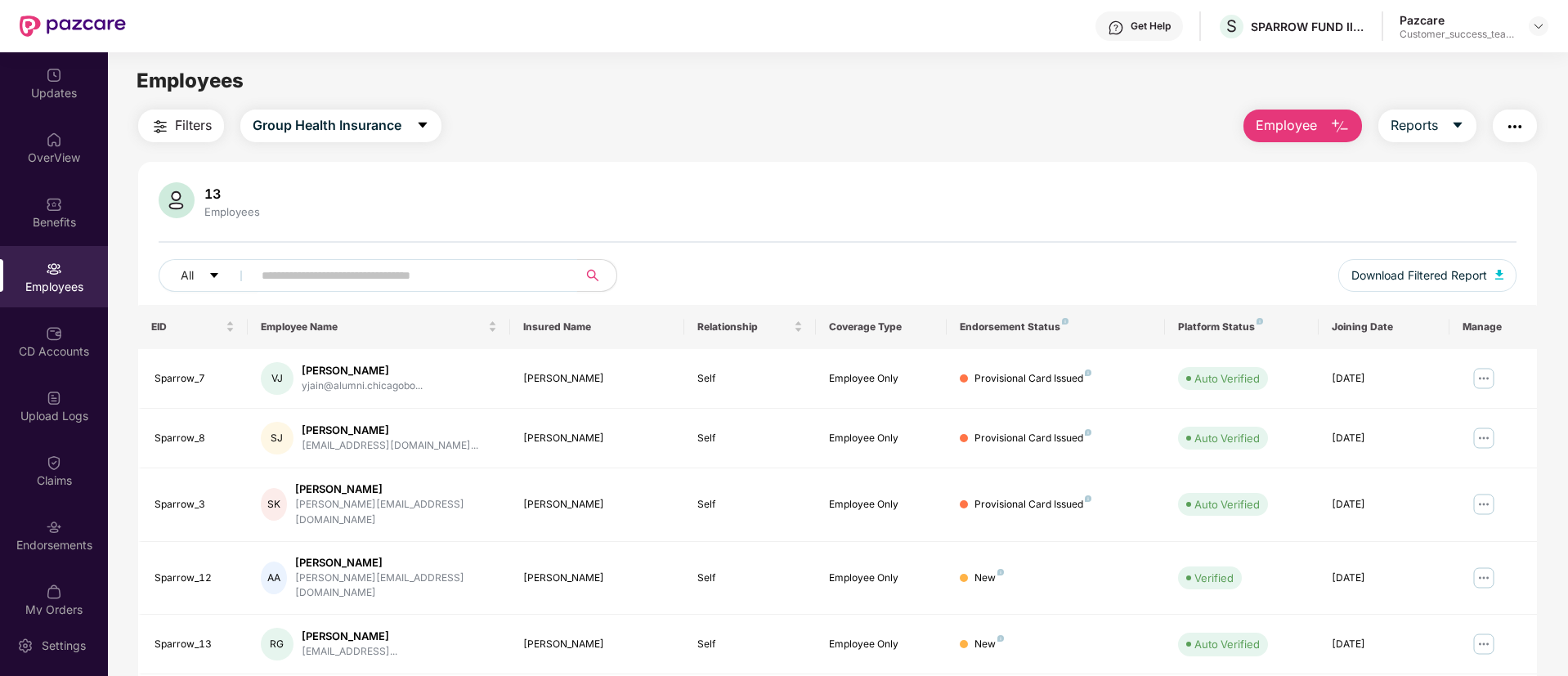
click at [482, 273] on input "text" at bounding box center [408, 276] width 293 height 24
paste input "*******"
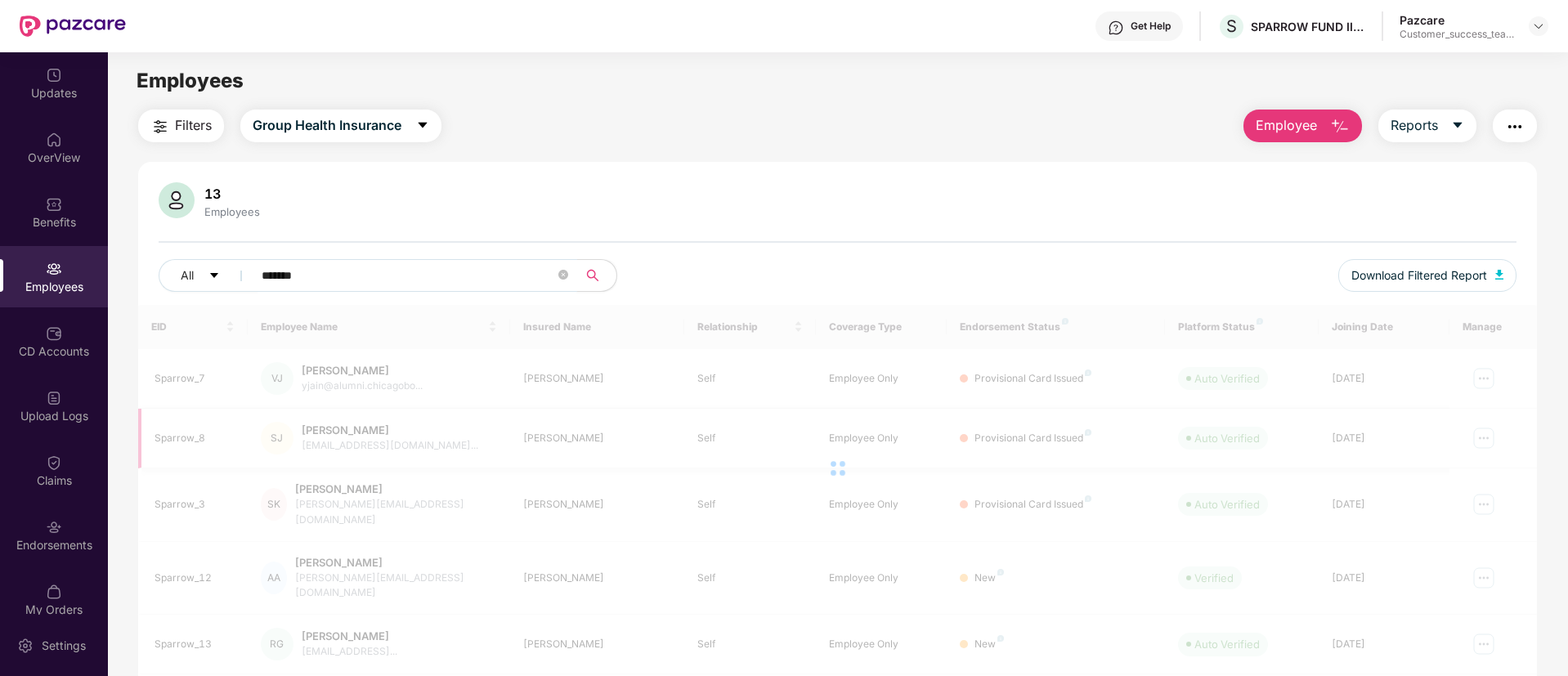
type input "*******"
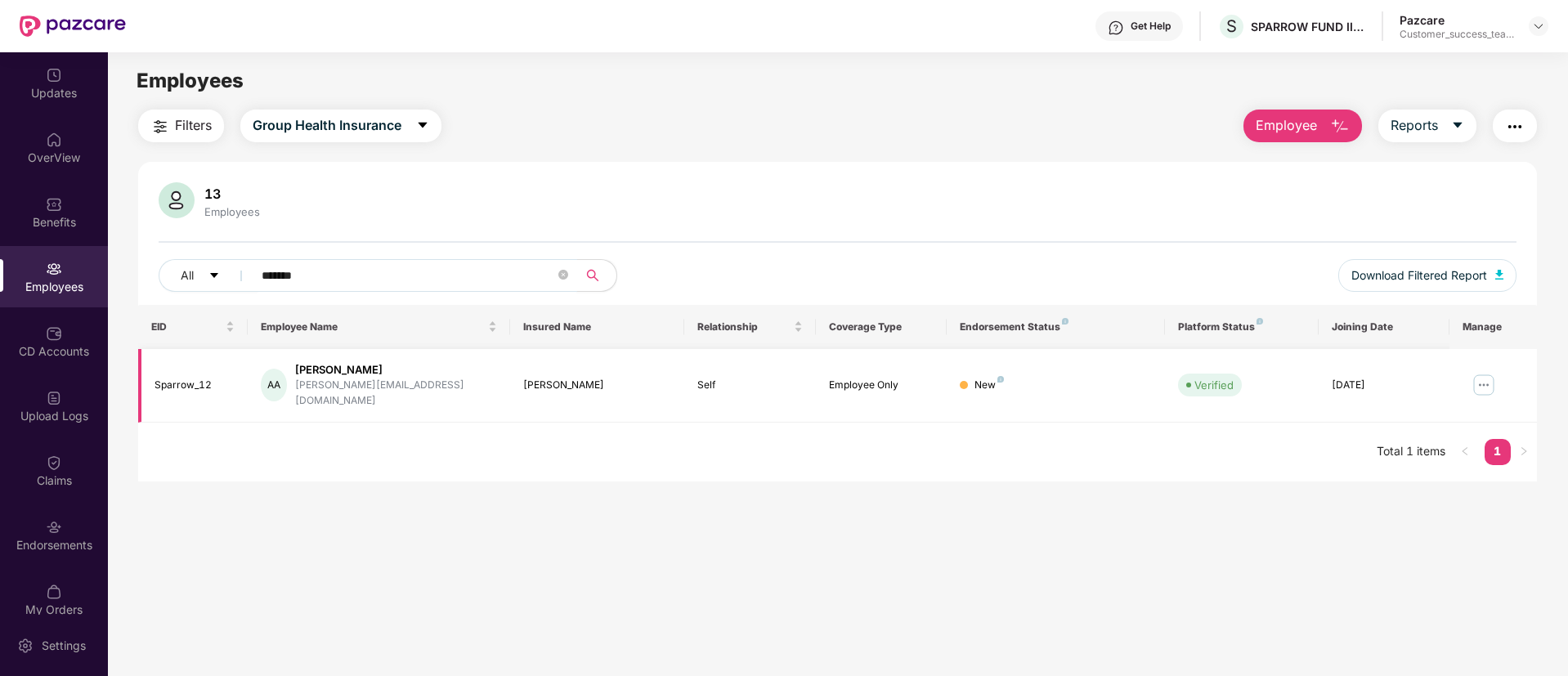
click at [1485, 382] on img at bounding box center [1484, 385] width 26 height 26
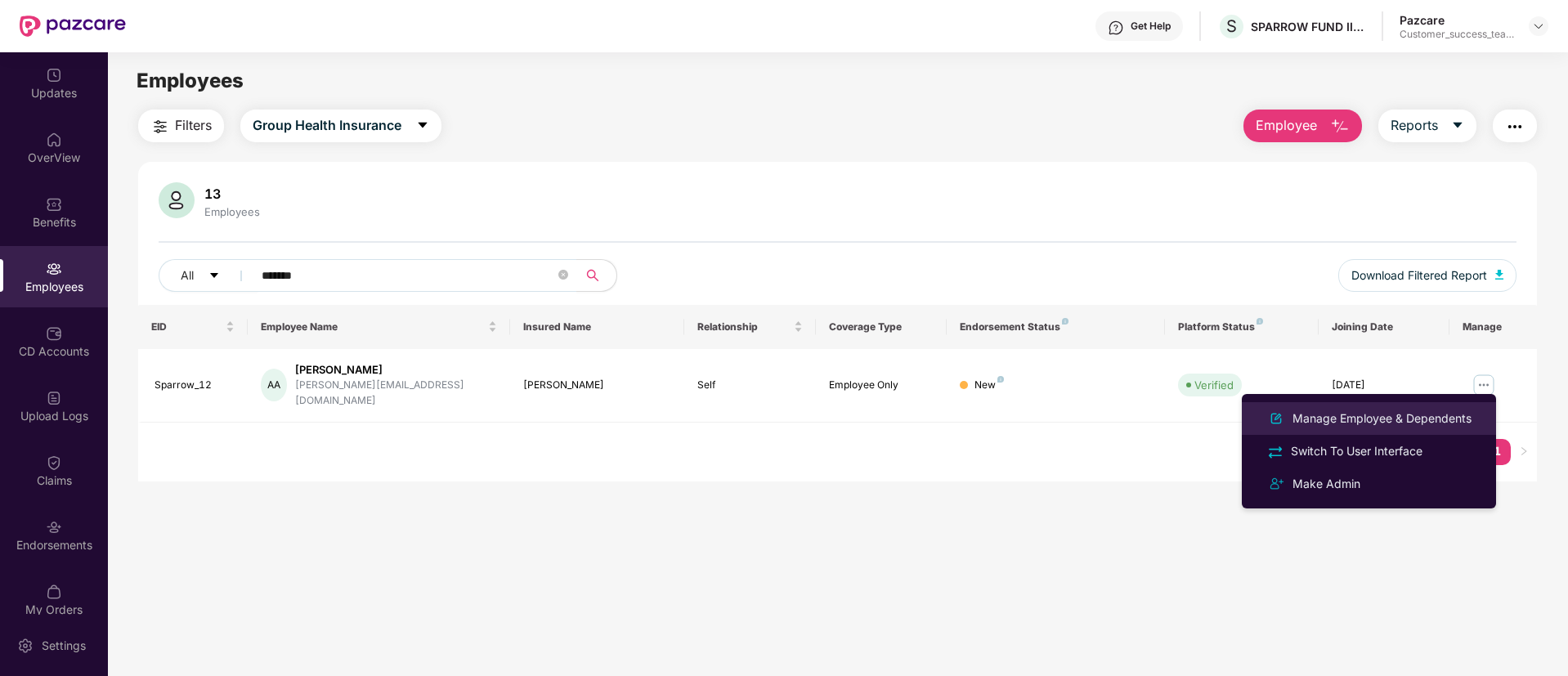
click at [1455, 416] on div "Manage Employee & Dependents" at bounding box center [1382, 418] width 186 height 18
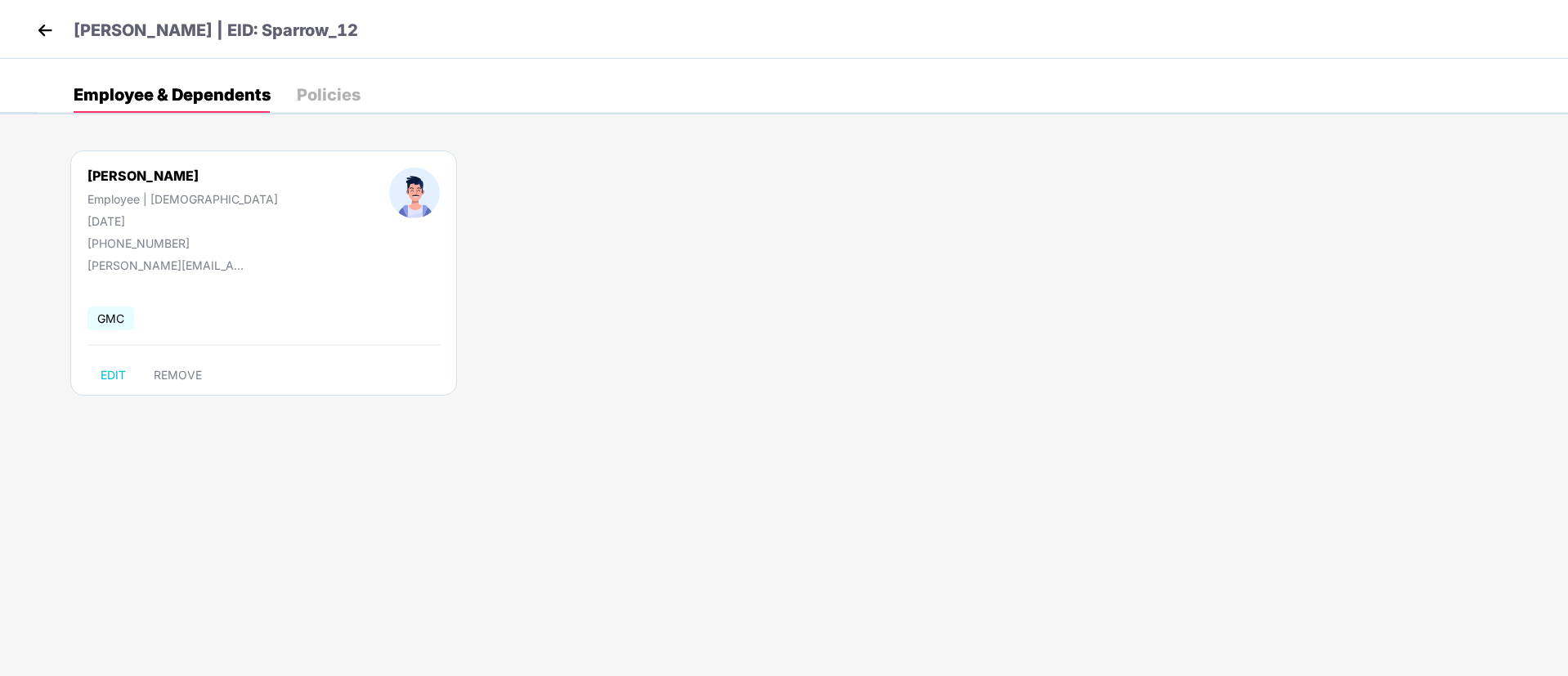
click at [46, 21] on img at bounding box center [45, 30] width 24 height 24
